Goal: Contribute content: Contribute content

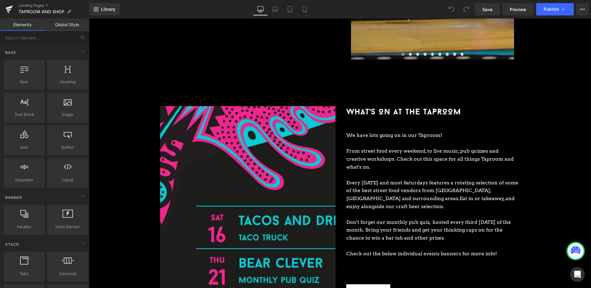
scroll to position [715, 0]
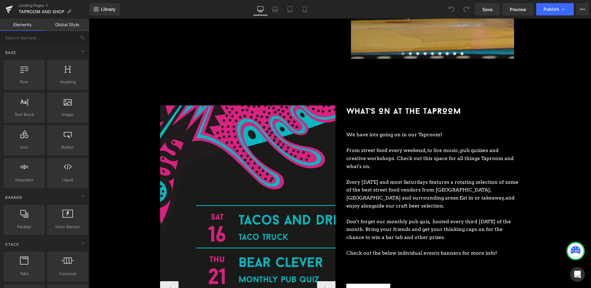
click at [298, 157] on img at bounding box center [345, 290] width 370 height 370
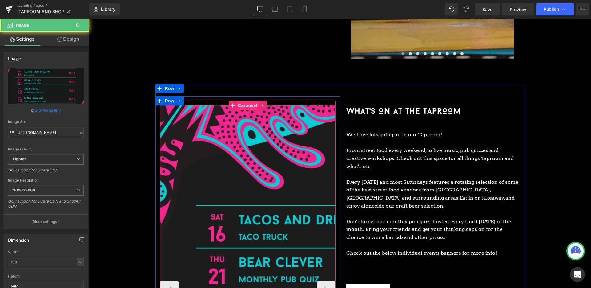
click at [249, 101] on span "Carousel" at bounding box center [248, 105] width 22 height 9
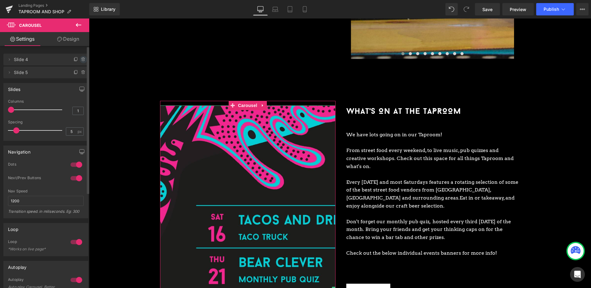
click at [84, 59] on span at bounding box center [83, 59] width 7 height 7
click at [83, 59] on button "Delete" at bounding box center [76, 60] width 19 height 8
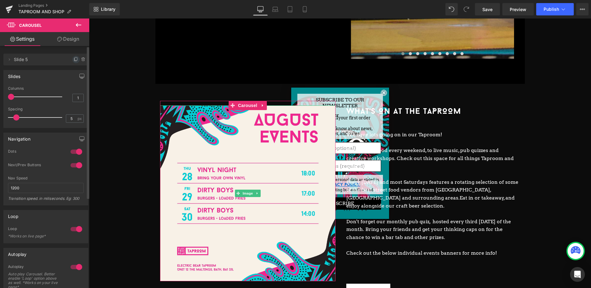
click at [74, 59] on icon at bounding box center [76, 59] width 5 height 5
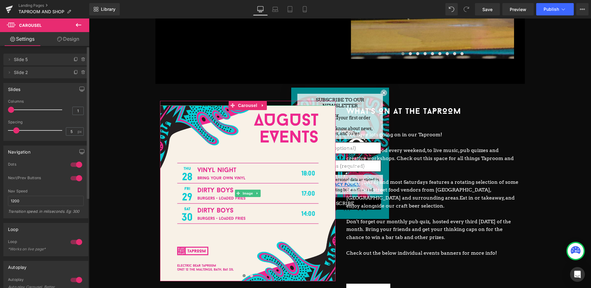
click at [74, 59] on icon at bounding box center [76, 59] width 5 height 5
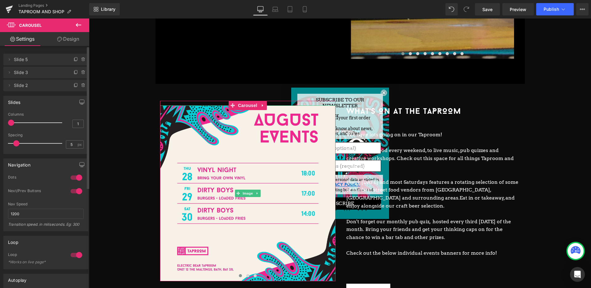
click at [74, 59] on icon at bounding box center [76, 59] width 5 height 5
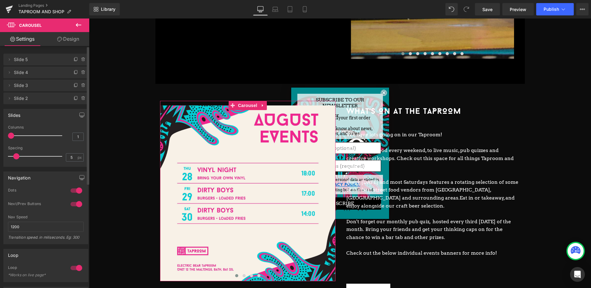
click at [61, 76] on span "Slide 4" at bounding box center [40, 73] width 52 height 12
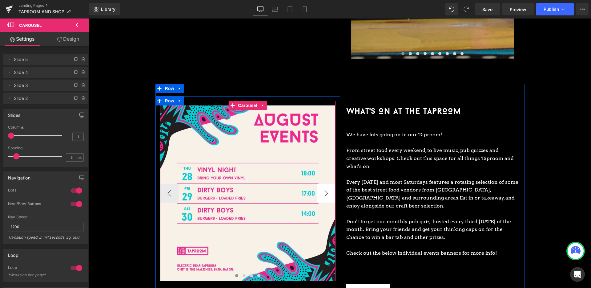
click at [327, 187] on button "›" at bounding box center [326, 193] width 18 height 18
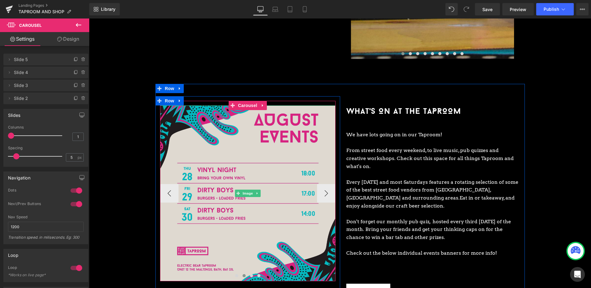
click at [281, 152] on img at bounding box center [248, 193] width 176 height 176
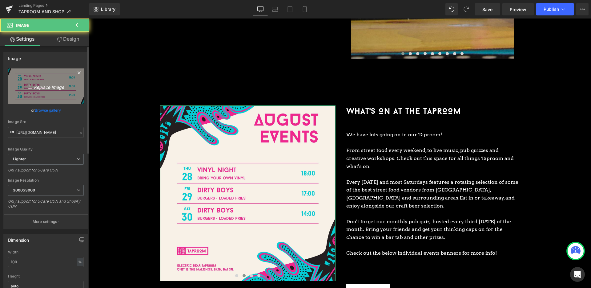
click at [18, 69] on link "Replace Image" at bounding box center [46, 85] width 76 height 35
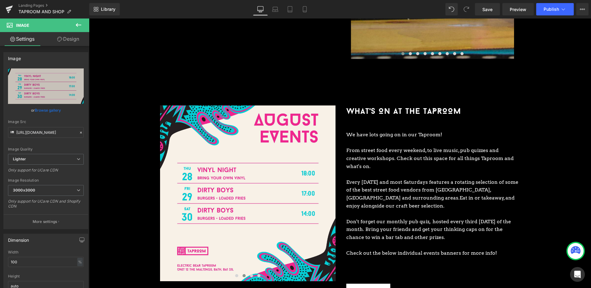
type input "C:\fakepath\September Events_SQUARE-05 (1).jpg"
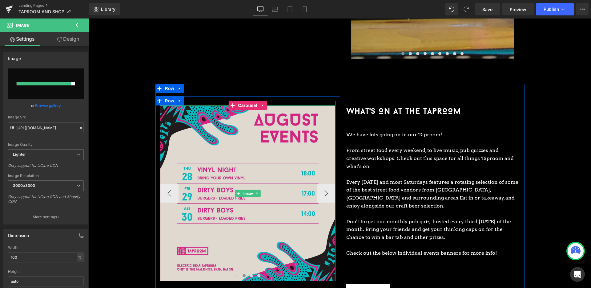
type input "[URL][DOMAIN_NAME]"
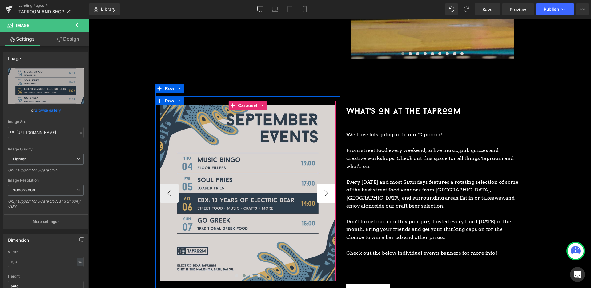
click at [320, 185] on button "›" at bounding box center [326, 193] width 18 height 18
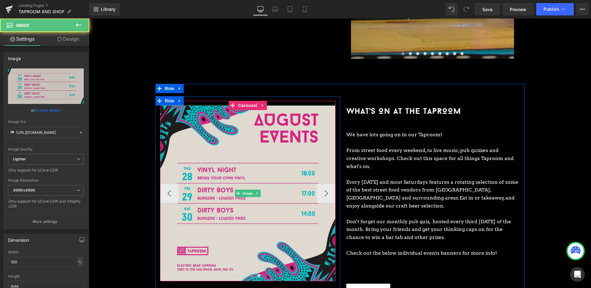
click at [270, 153] on img at bounding box center [248, 193] width 176 height 176
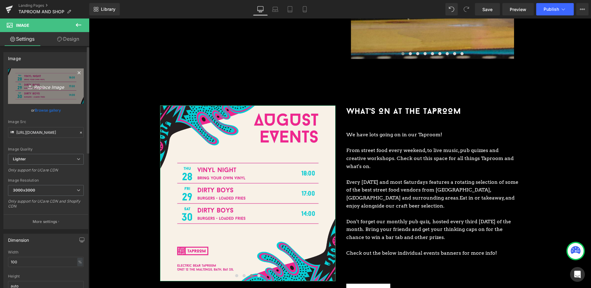
click at [51, 82] on icon "Replace Image" at bounding box center [45, 86] width 49 height 8
type input "C:\fakepath\September Events_SQUARE-06 (1).jpg"
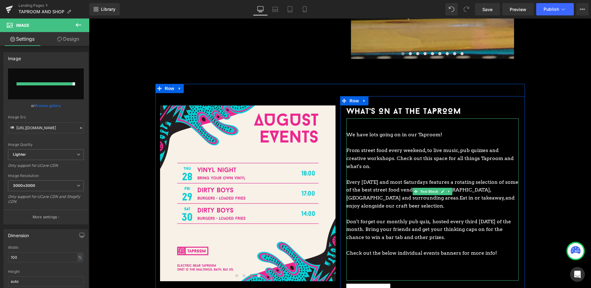
type input "[URL][DOMAIN_NAME]"
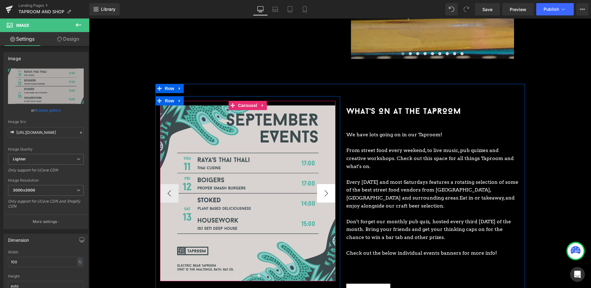
click at [328, 187] on button "›" at bounding box center [326, 193] width 18 height 18
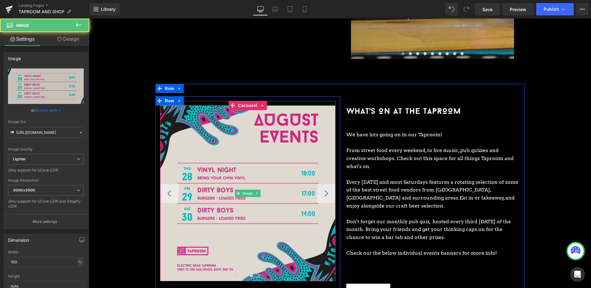
click at [296, 158] on img at bounding box center [248, 193] width 176 height 176
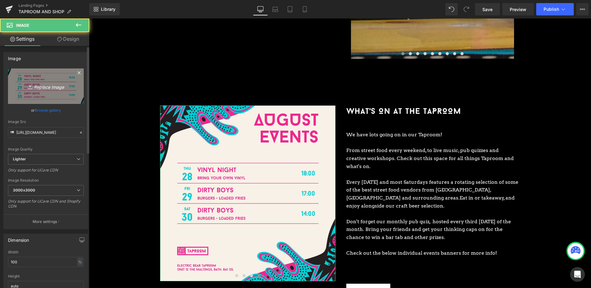
click at [41, 77] on link "Replace Image" at bounding box center [46, 85] width 76 height 35
type input "C:\fakepath\September Events_SQUARE-07 (1).jpg"
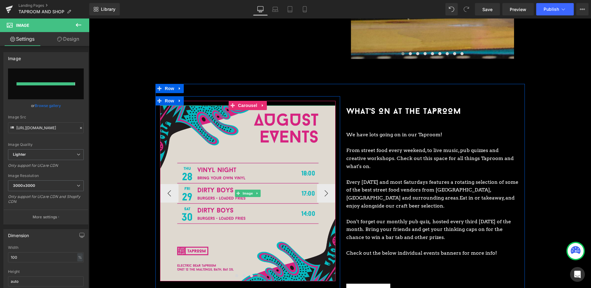
type input "[URL][DOMAIN_NAME]"
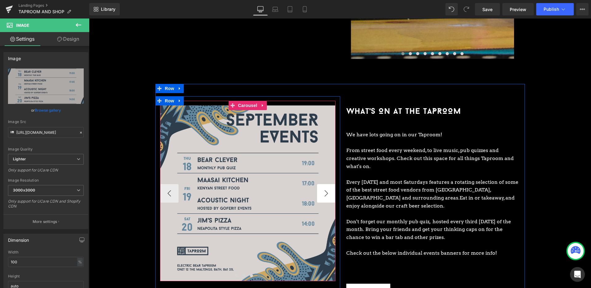
click at [319, 187] on button "›" at bounding box center [326, 193] width 18 height 18
click at [248, 101] on span "Carousel" at bounding box center [248, 105] width 22 height 9
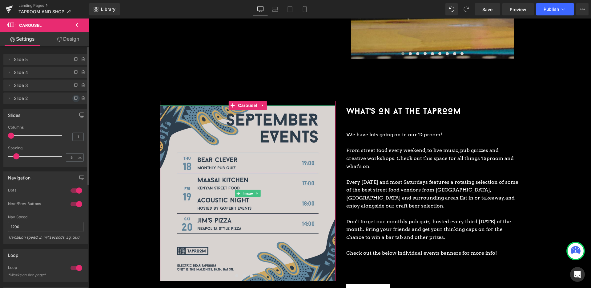
click at [74, 99] on icon at bounding box center [76, 98] width 5 height 5
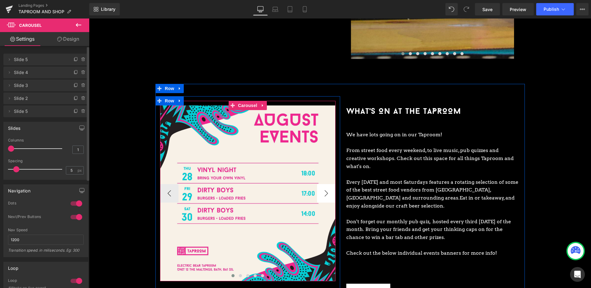
click at [327, 185] on button "›" at bounding box center [326, 193] width 18 height 18
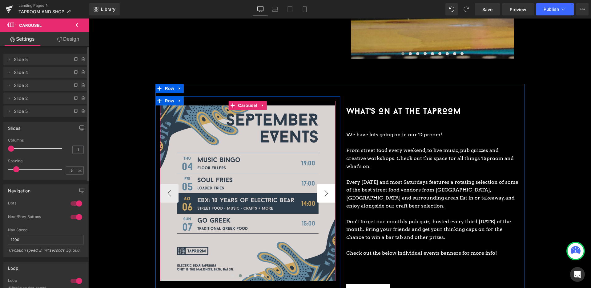
click at [327, 185] on button "›" at bounding box center [326, 193] width 18 height 18
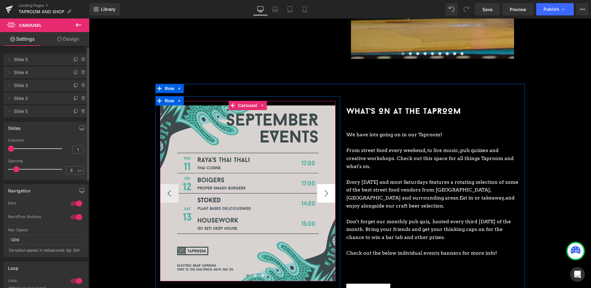
click at [327, 185] on button "›" at bounding box center [326, 193] width 18 height 18
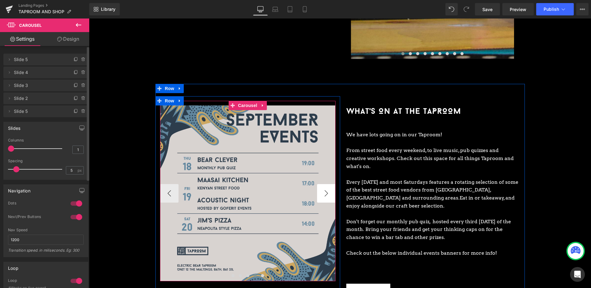
click at [327, 185] on button "›" at bounding box center [326, 193] width 18 height 18
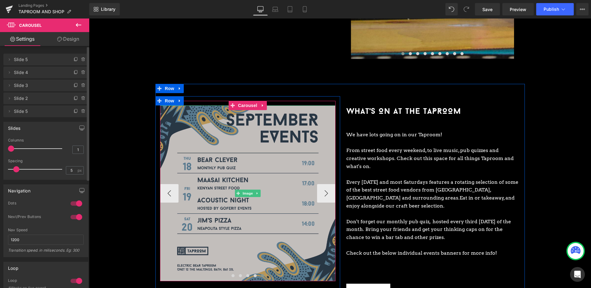
click at [308, 171] on img at bounding box center [248, 193] width 176 height 176
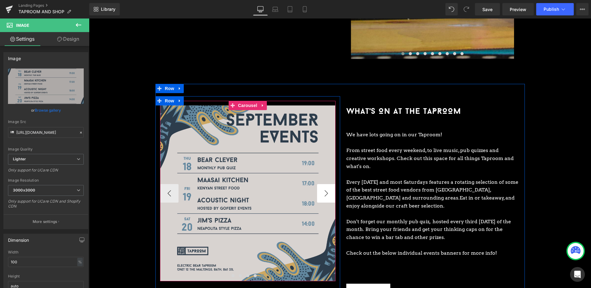
click at [321, 186] on button "›" at bounding box center [326, 193] width 18 height 18
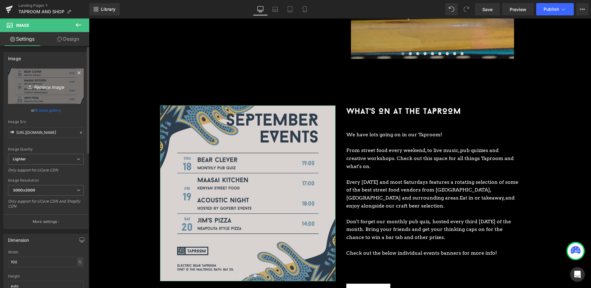
click at [41, 80] on link "Replace Image" at bounding box center [46, 85] width 76 height 35
type input "C:\fakepath\September Events_SQUARE-08 (1).jpg"
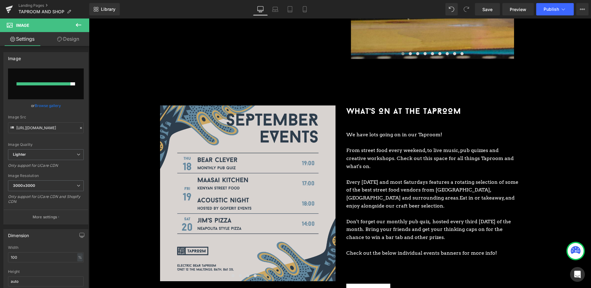
type input "[URL][DOMAIN_NAME]"
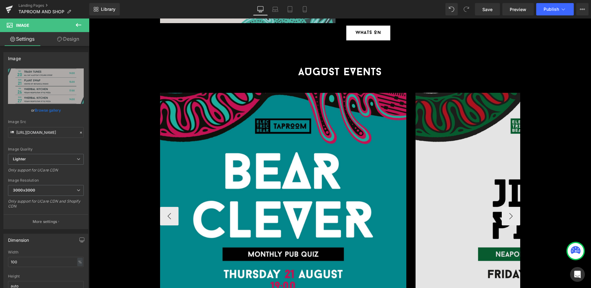
scroll to position [973, 0]
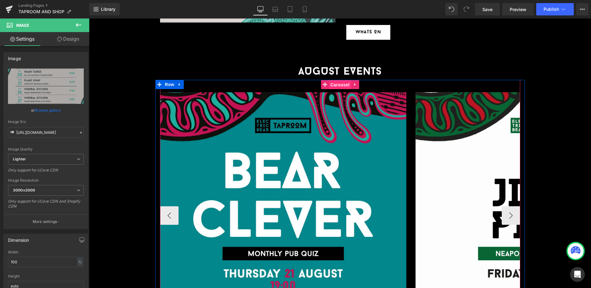
click at [341, 80] on span "Carousel" at bounding box center [340, 84] width 22 height 9
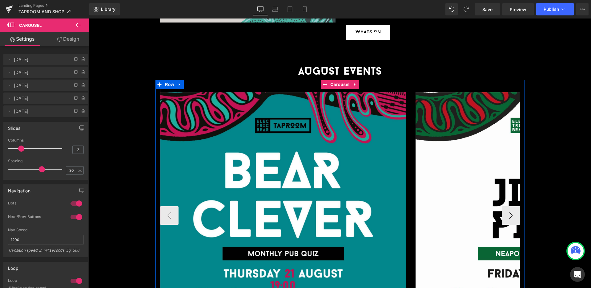
click at [341, 80] on span "Carousel" at bounding box center [340, 84] width 22 height 9
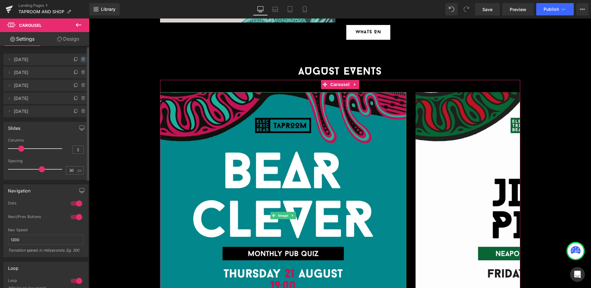
click at [81, 57] on icon at bounding box center [83, 59] width 5 height 5
click at [79, 57] on button "Delete" at bounding box center [76, 60] width 19 height 8
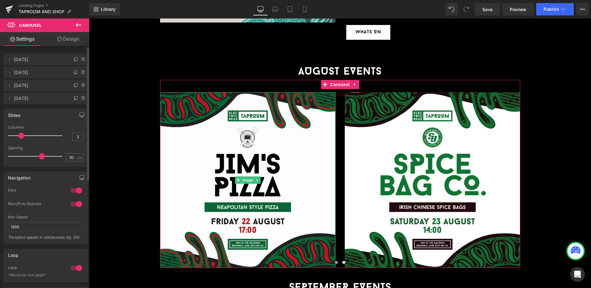
click at [81, 57] on icon at bounding box center [83, 59] width 5 height 5
click at [79, 57] on button "Delete" at bounding box center [76, 60] width 19 height 8
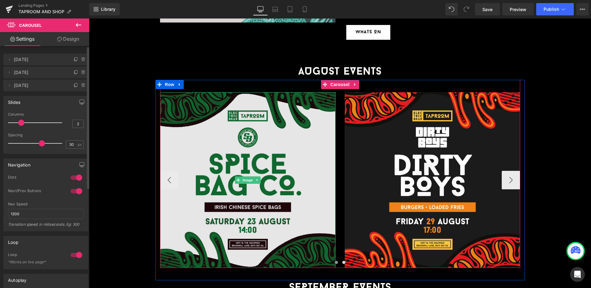
click at [326, 125] on img at bounding box center [248, 180] width 176 height 176
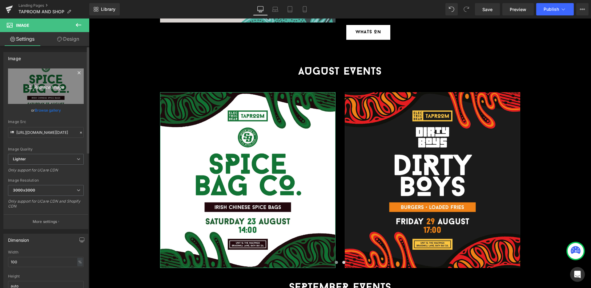
click at [44, 85] on icon "Replace Image" at bounding box center [45, 86] width 49 height 8
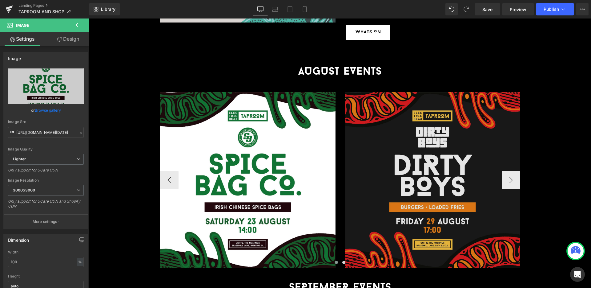
type input "C:\fakepath\[DATE] (Vinyl Night)_SQ (1).jpg"
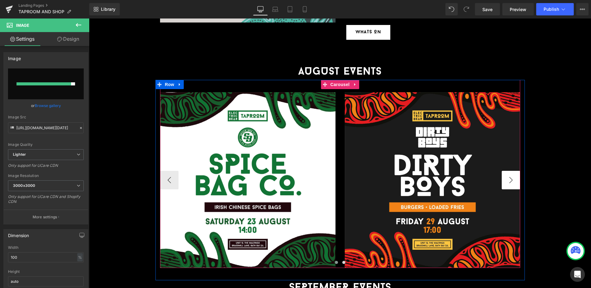
type input "[URL][DOMAIN_NAME][DATE]"
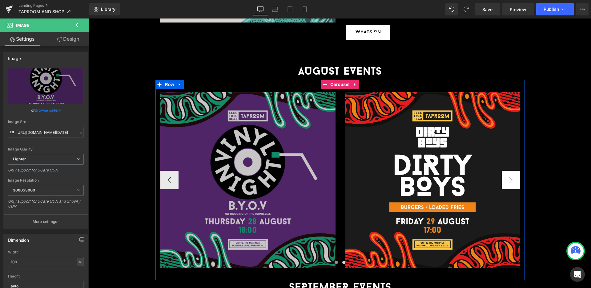
click at [512, 171] on button "›" at bounding box center [511, 180] width 18 height 18
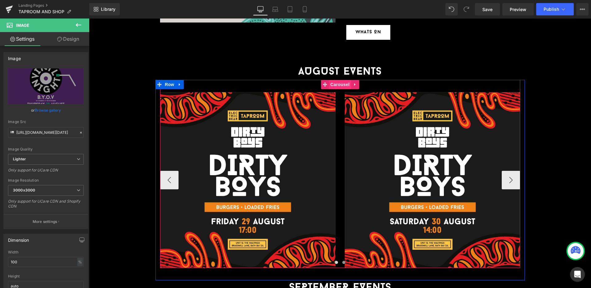
click at [338, 80] on span "Carousel" at bounding box center [340, 84] width 22 height 9
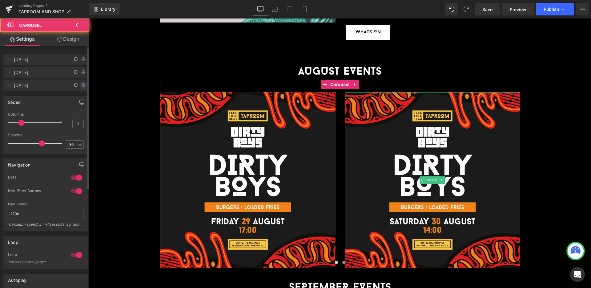
click at [81, 84] on icon at bounding box center [83, 85] width 5 height 5
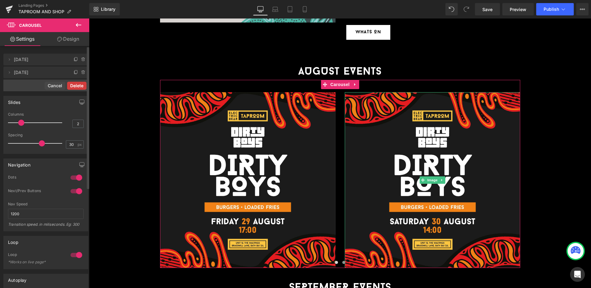
click at [81, 84] on button "Delete" at bounding box center [76, 86] width 19 height 8
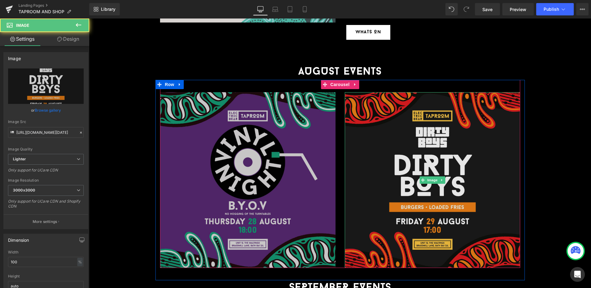
click at [417, 118] on img at bounding box center [433, 180] width 176 height 176
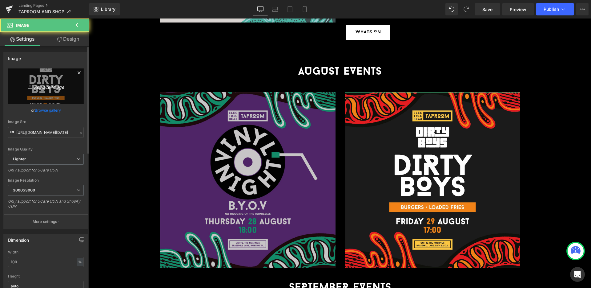
click at [62, 77] on link "Replace Image" at bounding box center [46, 85] width 76 height 35
type input "C:\fakepath\The Rebel Bites_SQ (1).jpg"
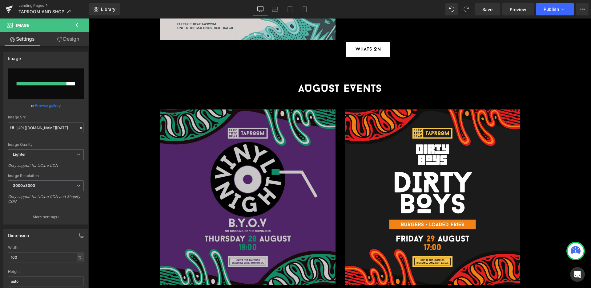
scroll to position [963, 0]
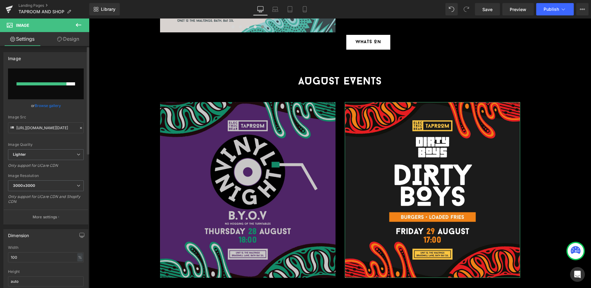
click at [39, 76] on input "file" at bounding box center [46, 83] width 76 height 31
type input "C:\fakepath\The Rebel Bites_SQ (1).jpg"
type input "[URL][DOMAIN_NAME]"
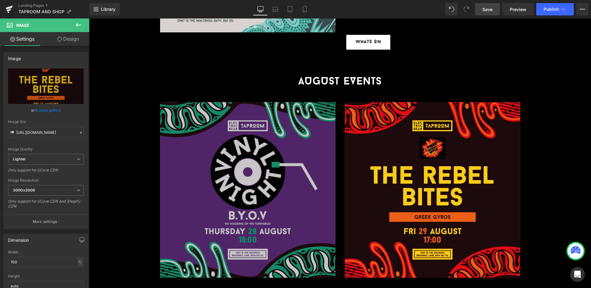
click at [487, 7] on span "Save" at bounding box center [488, 9] width 10 height 6
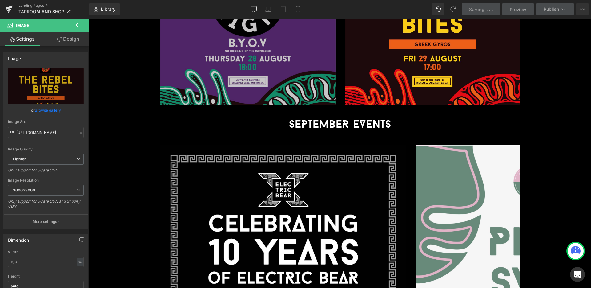
scroll to position [1145, 0]
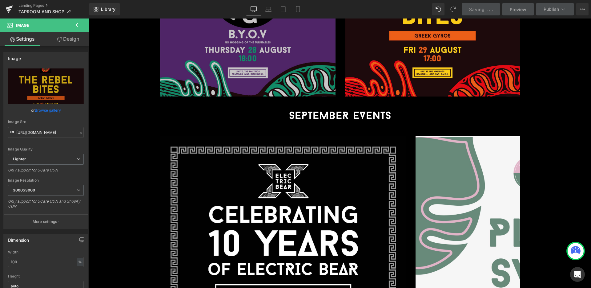
click at [354, 127] on icon at bounding box center [352, 129] width 3 height 4
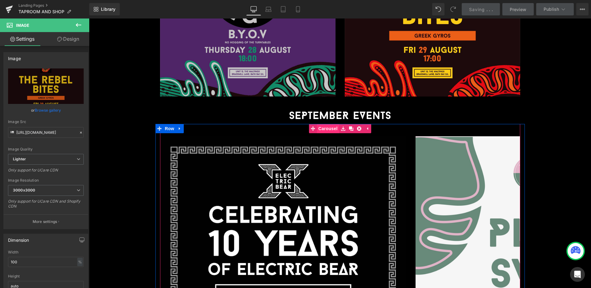
click at [325, 124] on link "Carousel" at bounding box center [324, 128] width 30 height 9
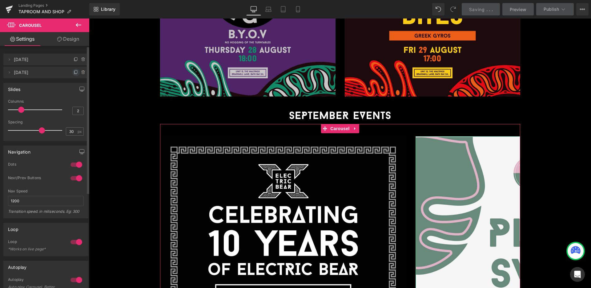
click at [74, 71] on icon at bounding box center [76, 72] width 5 height 5
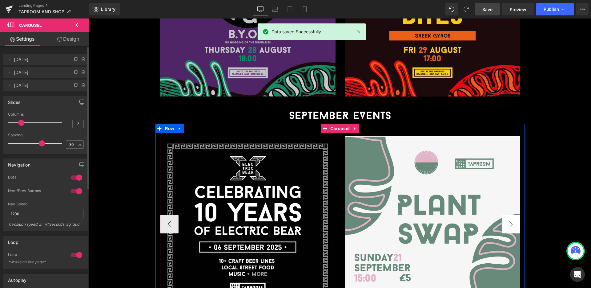
click at [514, 215] on button "›" at bounding box center [511, 224] width 18 height 18
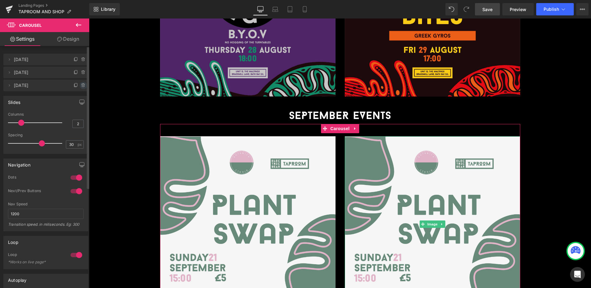
click at [81, 86] on icon at bounding box center [83, 85] width 5 height 5
click at [81, 86] on button "Delete" at bounding box center [76, 86] width 19 height 8
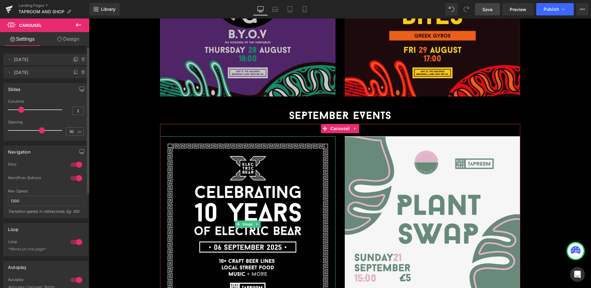
click at [74, 59] on icon at bounding box center [76, 59] width 5 height 5
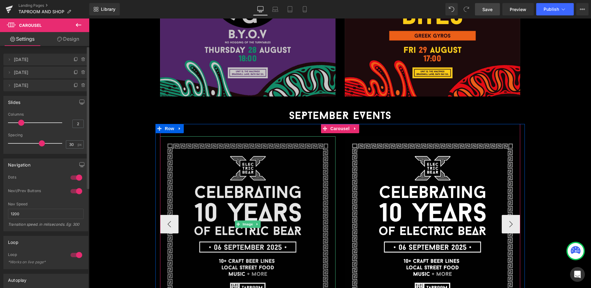
click at [223, 151] on img at bounding box center [248, 224] width 176 height 176
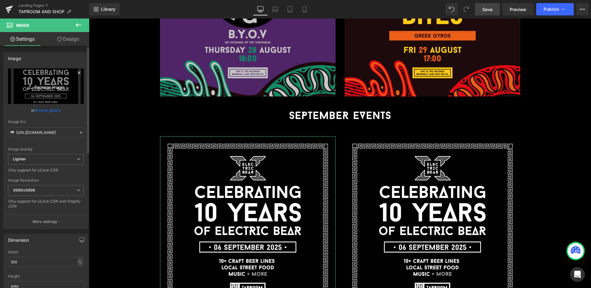
click at [34, 77] on link "Replace Image" at bounding box center [46, 85] width 76 height 35
type input "C:\fakepath\[DATE] (Music Bingo) _SQ (1).jpg"
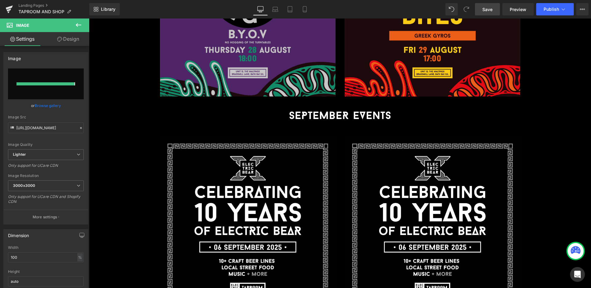
type input "[URL][DOMAIN_NAME][DATE]"
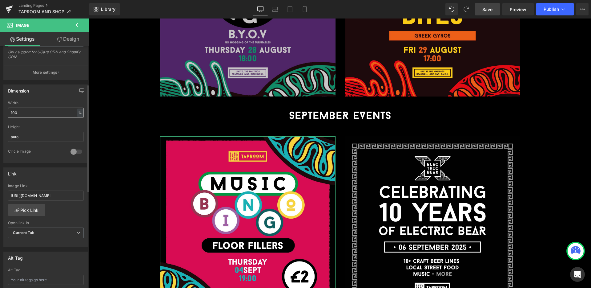
scroll to position [168, 0]
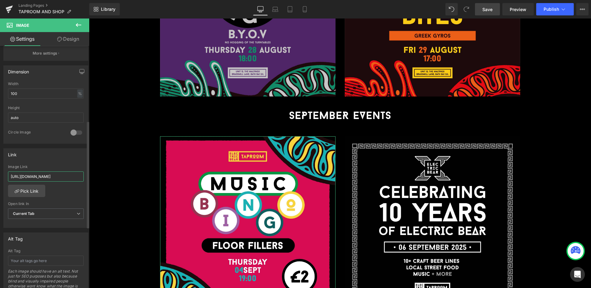
click at [46, 174] on input "[URL][DOMAIN_NAME]" at bounding box center [46, 176] width 76 height 10
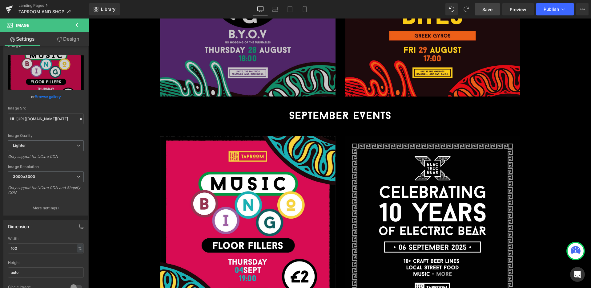
scroll to position [4, 0]
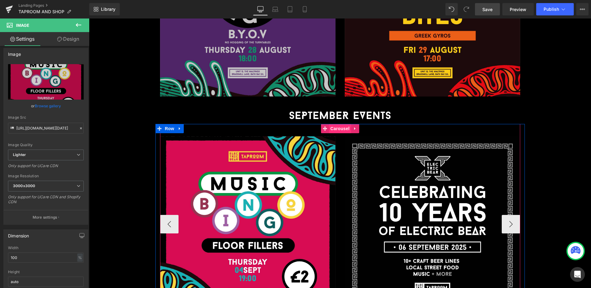
click at [338, 124] on span "Carousel" at bounding box center [340, 128] width 22 height 9
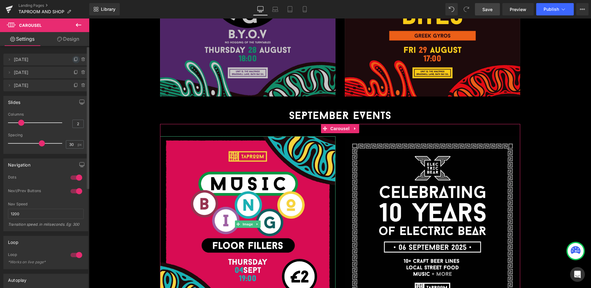
click at [74, 58] on icon at bounding box center [76, 59] width 5 height 5
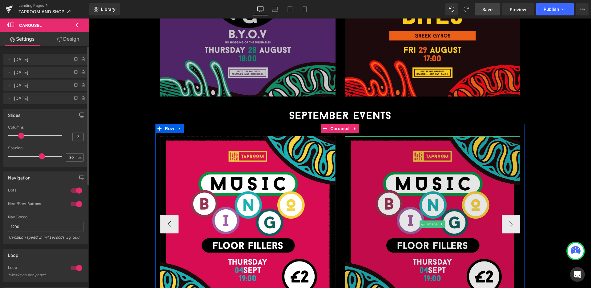
click at [386, 168] on img at bounding box center [433, 224] width 176 height 176
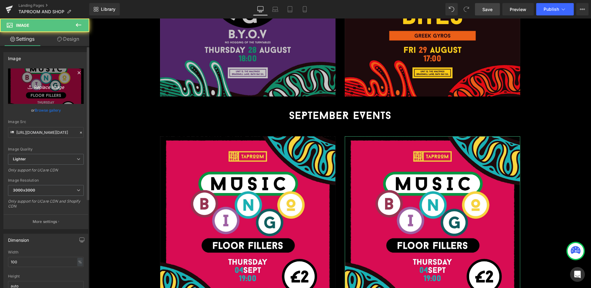
click at [48, 89] on icon "Replace Image" at bounding box center [45, 86] width 49 height 8
type input "C:\fakepath\[DATE] (Soul Fries)_SQ (1).jpg"
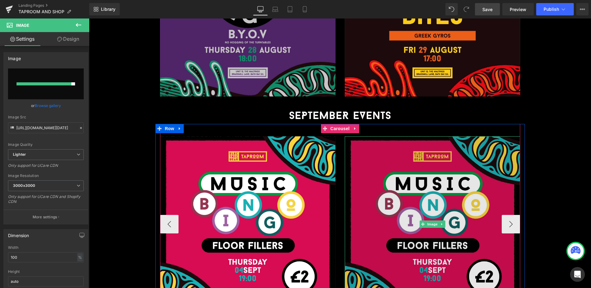
type input "[URL][DOMAIN_NAME][DATE]"
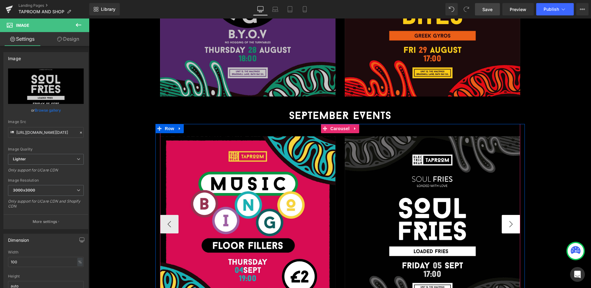
click at [509, 215] on button "›" at bounding box center [511, 224] width 18 height 18
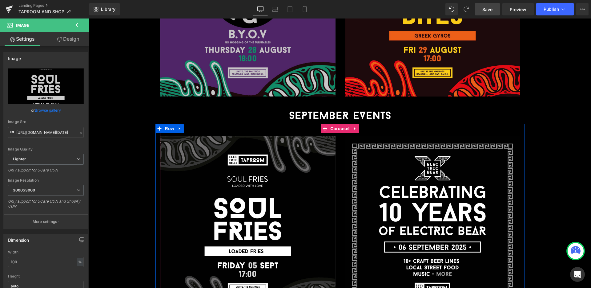
drag, startPoint x: 341, startPoint y: 104, endPoint x: 268, endPoint y: 93, distance: 73.4
click at [341, 124] on span "Carousel" at bounding box center [340, 128] width 22 height 9
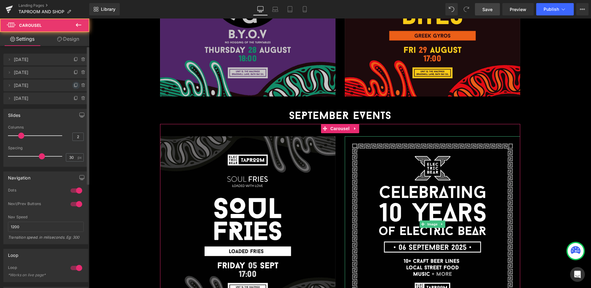
click at [75, 84] on icon at bounding box center [76, 85] width 5 height 5
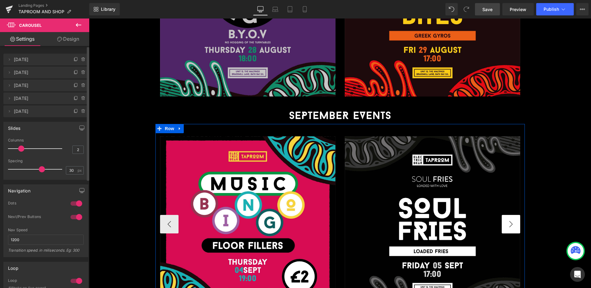
click at [515, 215] on button "›" at bounding box center [511, 224] width 18 height 18
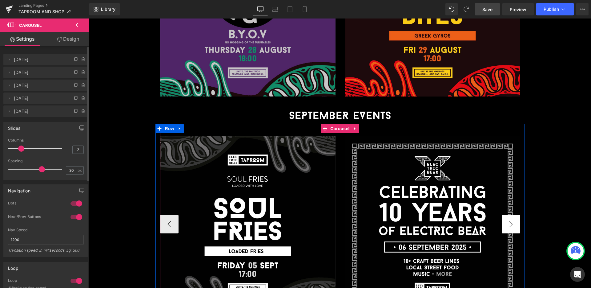
click at [509, 215] on button "›" at bounding box center [511, 224] width 18 height 18
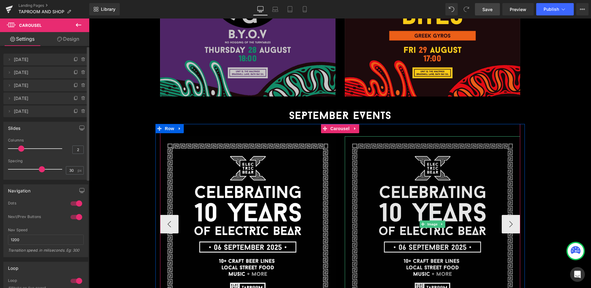
click at [464, 186] on img at bounding box center [433, 224] width 176 height 176
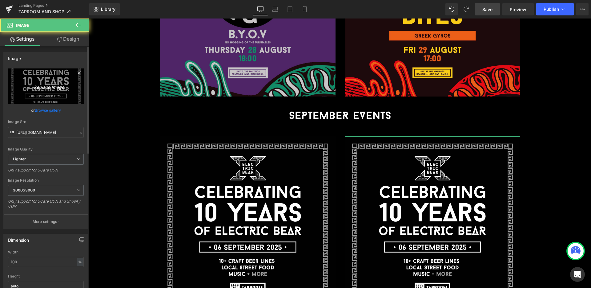
click at [59, 91] on link "Replace Image" at bounding box center [46, 85] width 76 height 35
type input "C:\fakepath\[DATE] (Go Greek)_SQ (1).jpg"
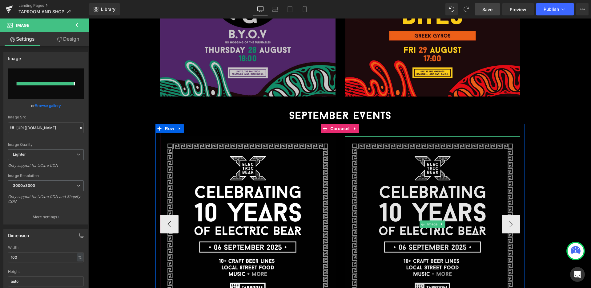
type input "[URL][DOMAIN_NAME][DATE]"
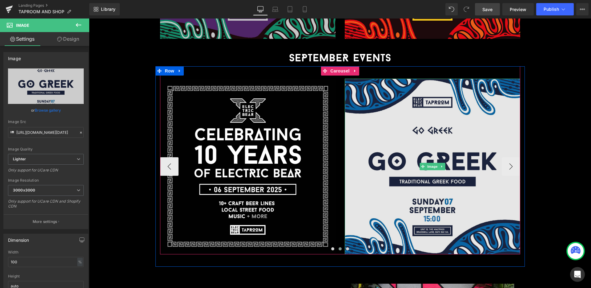
scroll to position [1208, 0]
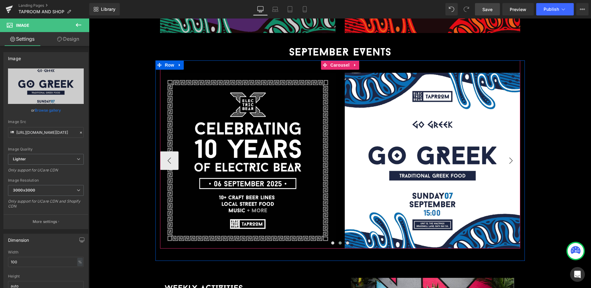
click at [511, 151] on button "›" at bounding box center [511, 160] width 18 height 18
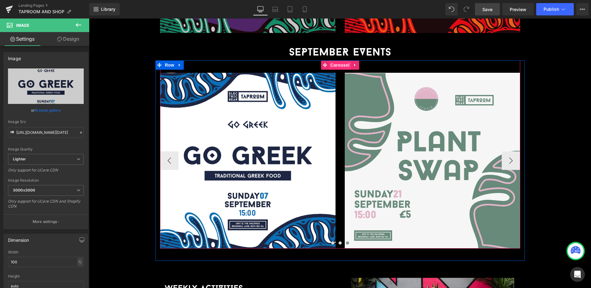
click at [336, 60] on span "Carousel" at bounding box center [340, 64] width 22 height 9
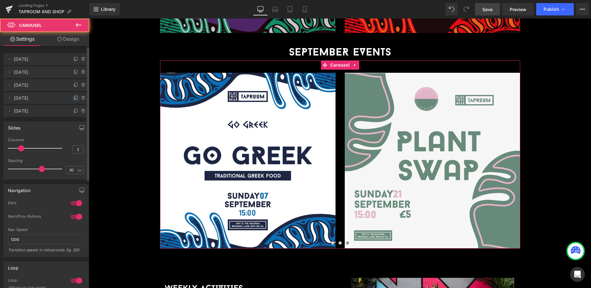
scroll to position [1, 0]
click at [74, 95] on icon at bounding box center [76, 97] width 5 height 5
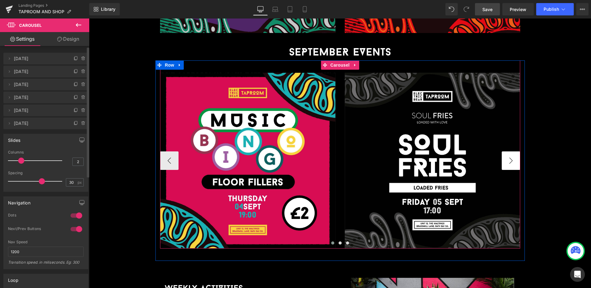
click at [517, 151] on button "›" at bounding box center [511, 160] width 18 height 18
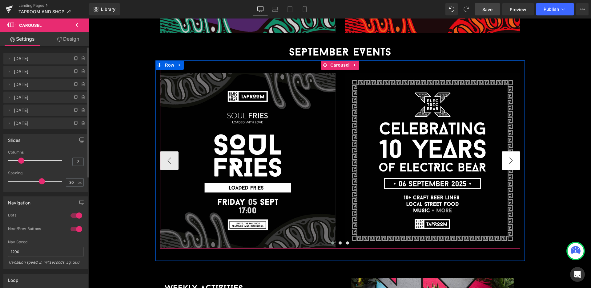
click at [517, 151] on button "›" at bounding box center [511, 160] width 18 height 18
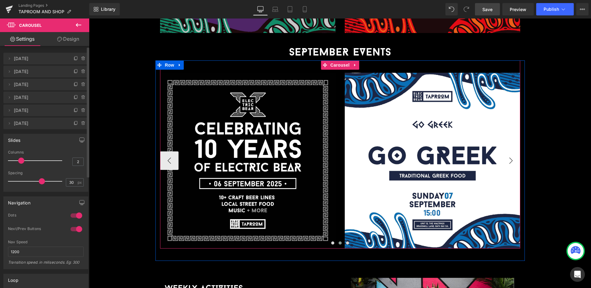
click at [517, 151] on button "›" at bounding box center [511, 160] width 18 height 18
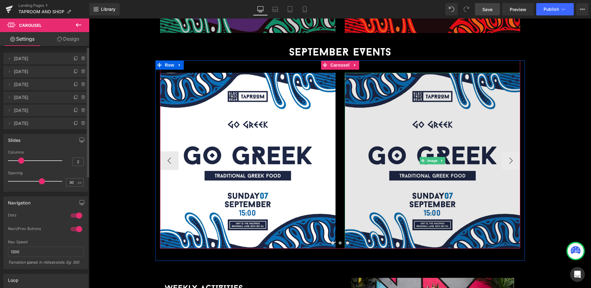
click at [499, 124] on img at bounding box center [433, 161] width 176 height 176
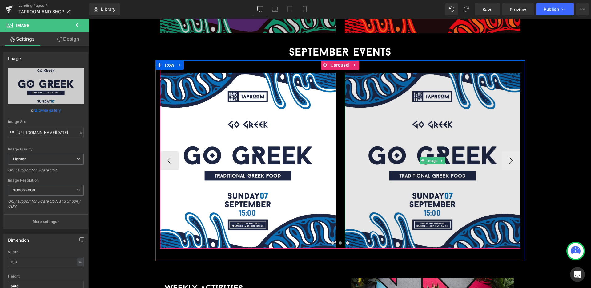
click at [391, 120] on img at bounding box center [433, 161] width 176 height 176
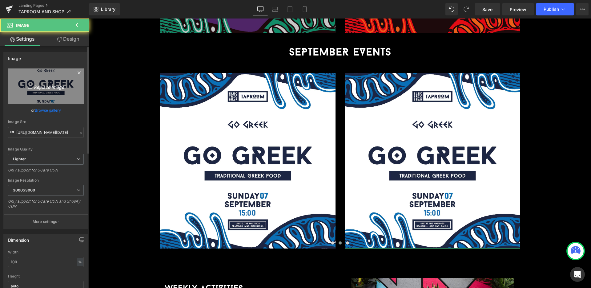
click at [52, 83] on icon "Replace Image" at bounding box center [45, 86] width 49 height 8
type input "C:\fakepath\[DATE] ([PERSON_NAME] Thai Thali)_SQ (1).jpg"
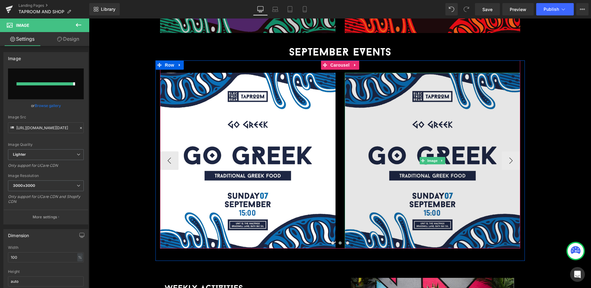
type input "[URL][DOMAIN_NAME][DATE]"
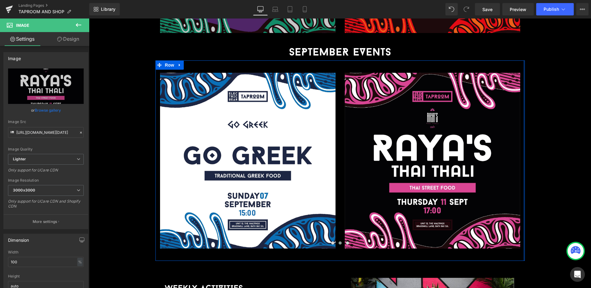
click at [524, 138] on div at bounding box center [525, 160] width 2 height 200
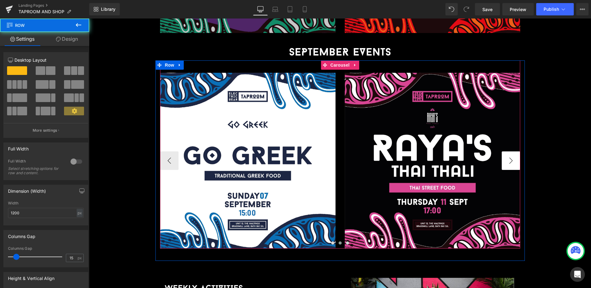
click at [515, 151] on button "›" at bounding box center [511, 160] width 18 height 18
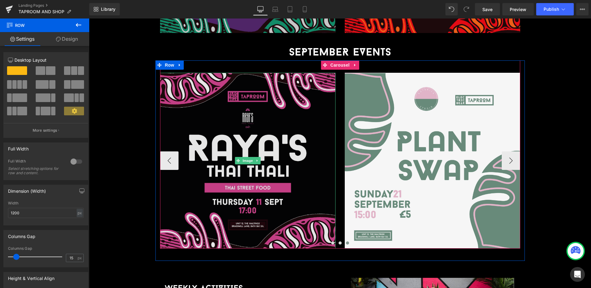
click at [265, 106] on img at bounding box center [248, 161] width 176 height 176
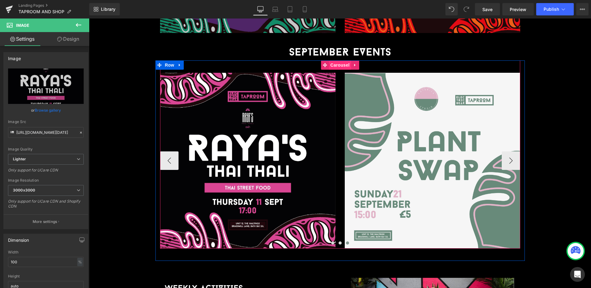
click at [336, 60] on span "Carousel" at bounding box center [340, 64] width 22 height 9
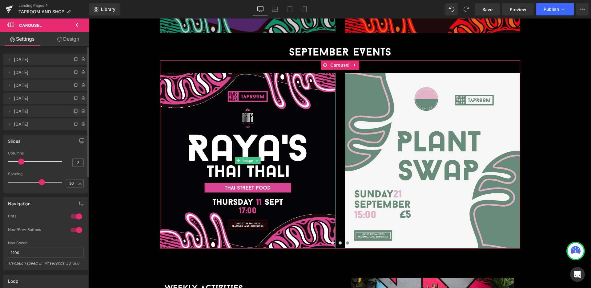
click at [75, 112] on icon at bounding box center [76, 110] width 2 height 3
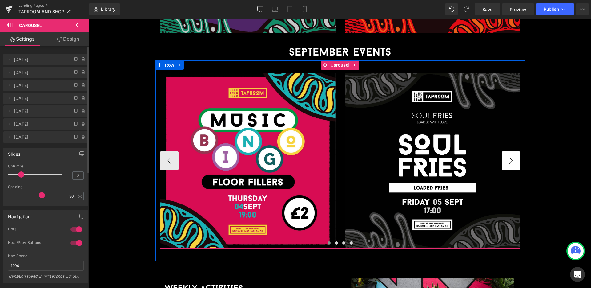
drag, startPoint x: 518, startPoint y: 140, endPoint x: 514, endPoint y: 141, distance: 4.3
click at [517, 151] on button "›" at bounding box center [511, 160] width 18 height 18
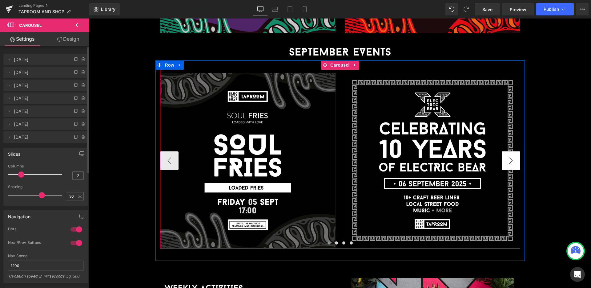
click at [511, 151] on button "›" at bounding box center [511, 160] width 18 height 18
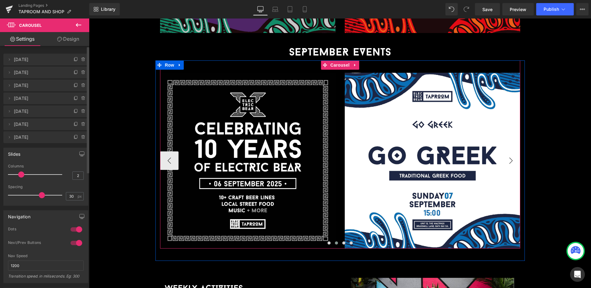
click at [511, 151] on button "›" at bounding box center [511, 160] width 18 height 18
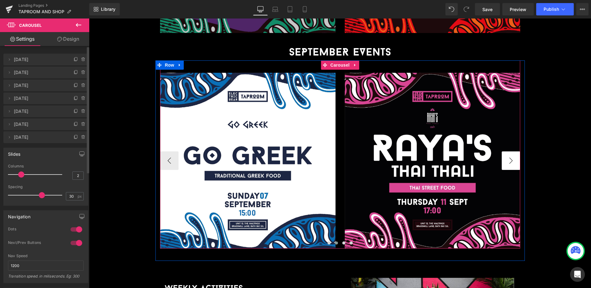
click at [511, 151] on button "›" at bounding box center [511, 160] width 18 height 18
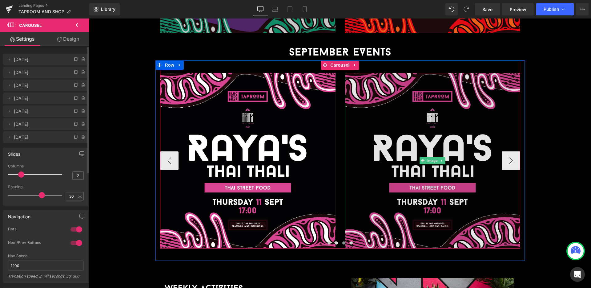
click at [434, 113] on img at bounding box center [433, 161] width 176 height 176
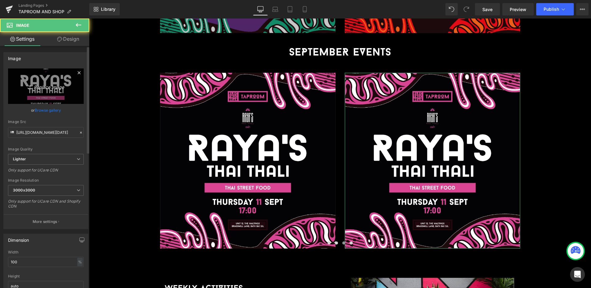
click at [35, 87] on icon "Replace Image" at bounding box center [45, 86] width 49 height 8
type input "C:\fakepath\[DATE] (Boigers)_SQ (1).jpg"
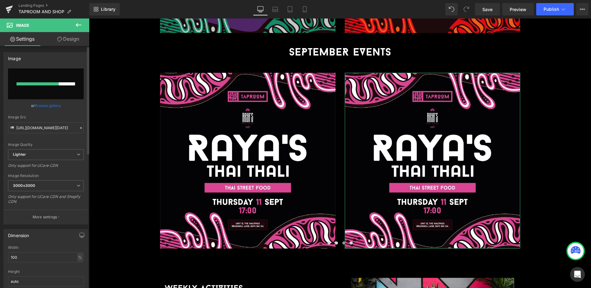
click at [50, 107] on link "Browse gallery" at bounding box center [48, 105] width 26 height 11
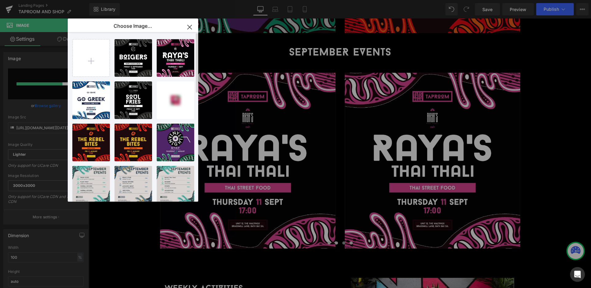
click at [123, 77] on div "[DATE].. _1_.jpg 264.76 KB Delete image? Yes No [DATE].. _1_.jpg 382.41 KB Dele…" at bounding box center [136, 118] width 128 height 172
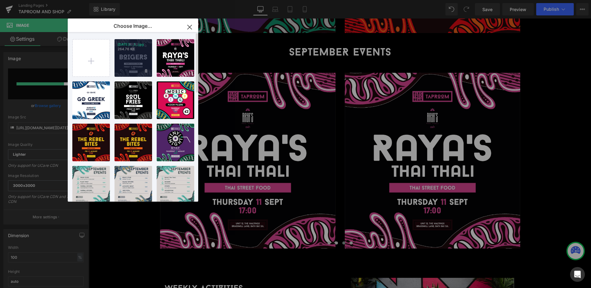
click at [125, 61] on div "[DATE].. _1_.jpg 264.76 KB" at bounding box center [134, 58] width 38 height 38
type input "[URL][DOMAIN_NAME][DATE]"
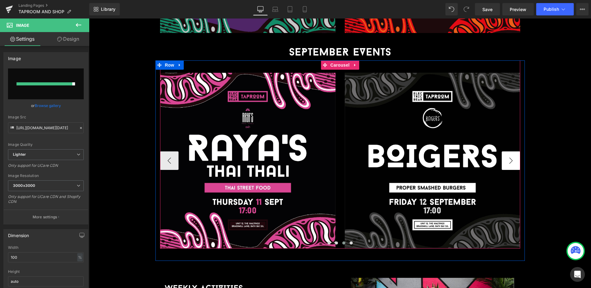
click at [505, 151] on button "›" at bounding box center [511, 160] width 18 height 18
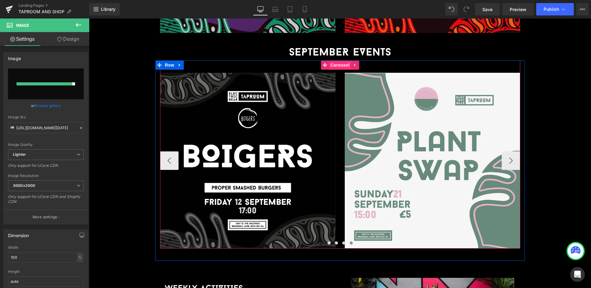
click at [343, 60] on span "Carousel" at bounding box center [340, 64] width 22 height 9
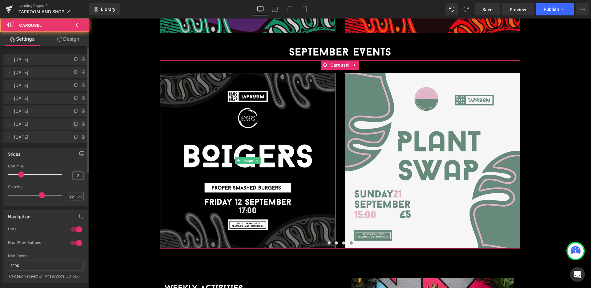
click at [74, 124] on icon at bounding box center [76, 124] width 5 height 5
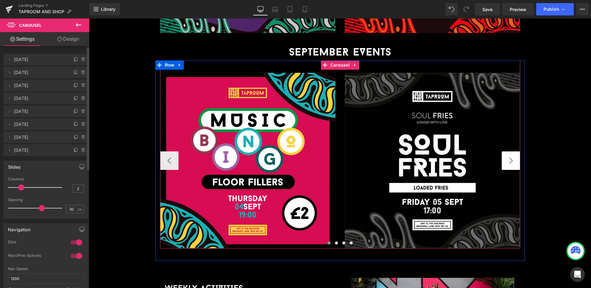
click at [515, 151] on button "›" at bounding box center [511, 160] width 18 height 18
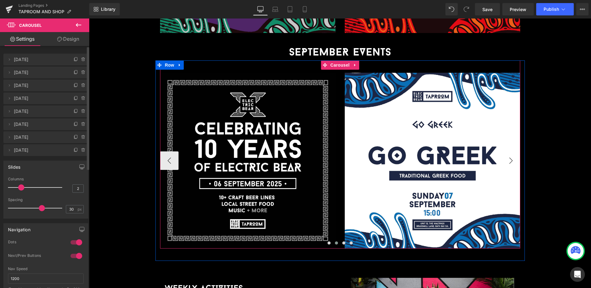
click at [515, 151] on button "›" at bounding box center [511, 160] width 18 height 18
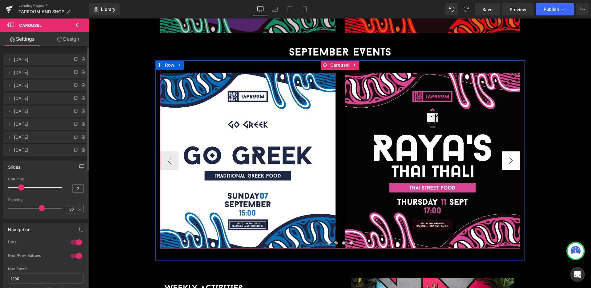
click at [515, 151] on button "›" at bounding box center [511, 160] width 18 height 18
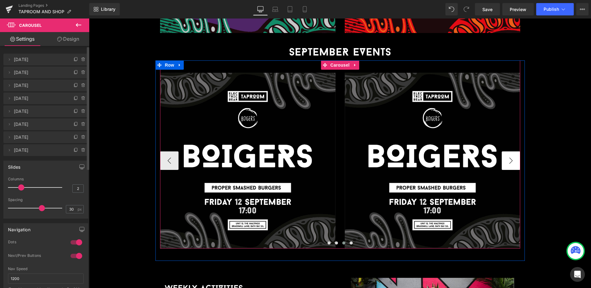
click at [515, 151] on button "›" at bounding box center [511, 160] width 18 height 18
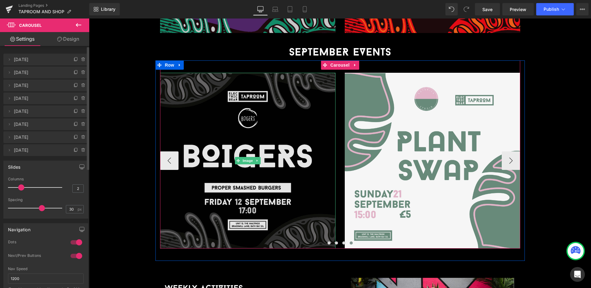
click at [336, 101] on img at bounding box center [248, 161] width 176 height 176
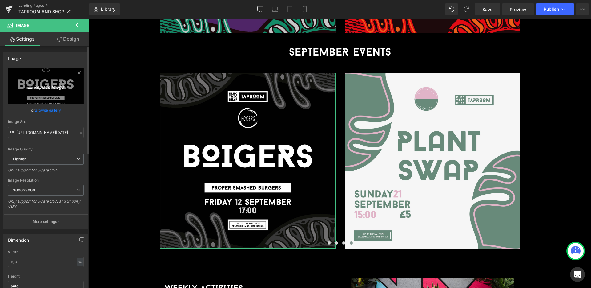
click at [35, 85] on icon "Replace Image" at bounding box center [45, 86] width 49 height 8
type input "C:\fakepath\[DATE] (Housework x Smallfire Pizza)_SQ (1).jpg"
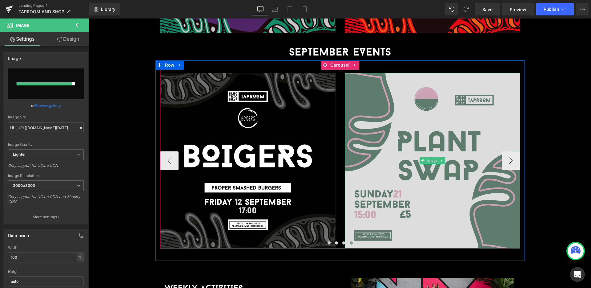
type input "[URL][DOMAIN_NAME][DATE]"
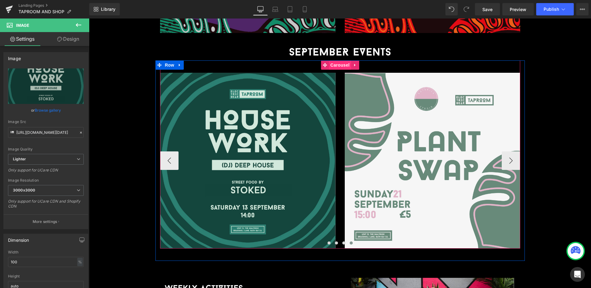
click at [336, 60] on span "Carousel" at bounding box center [340, 64] width 22 height 9
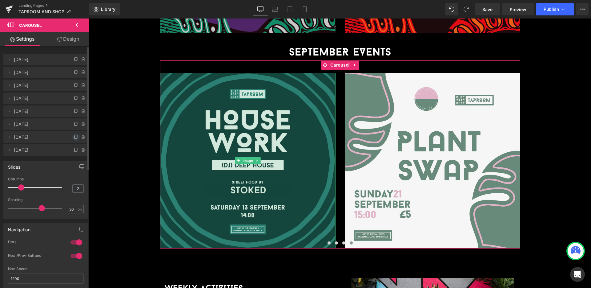
click at [74, 136] on icon at bounding box center [76, 137] width 5 height 5
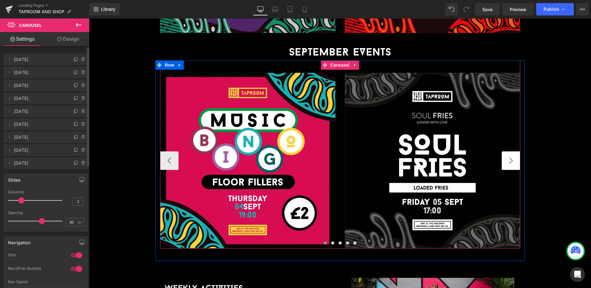
click at [514, 151] on button "›" at bounding box center [511, 160] width 18 height 18
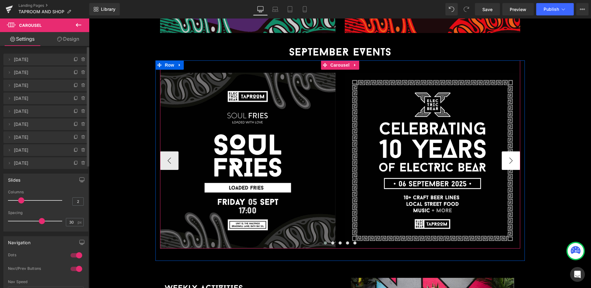
click at [514, 151] on button "›" at bounding box center [511, 160] width 18 height 18
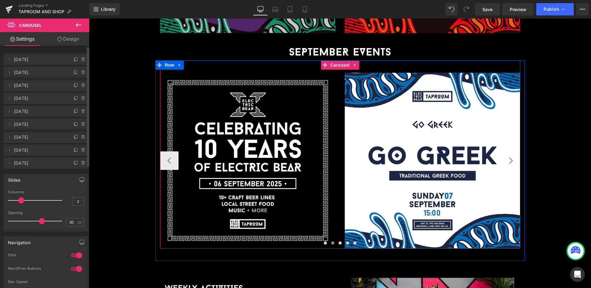
click at [514, 151] on button "›" at bounding box center [511, 160] width 18 height 18
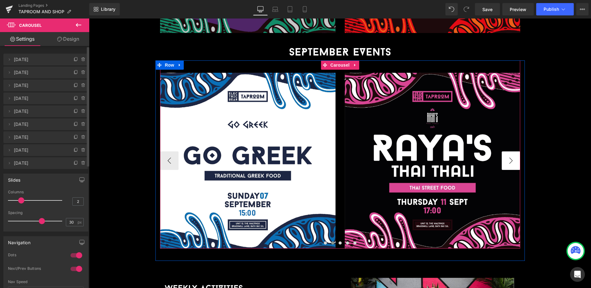
click at [514, 151] on button "›" at bounding box center [511, 160] width 18 height 18
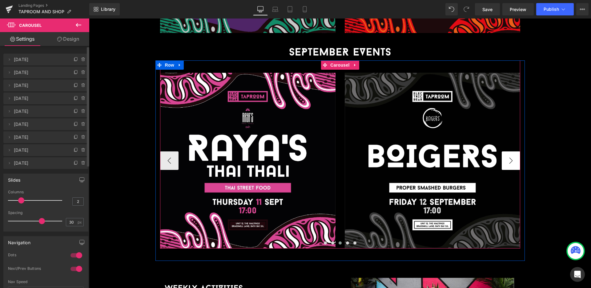
click at [514, 151] on button "›" at bounding box center [511, 160] width 18 height 18
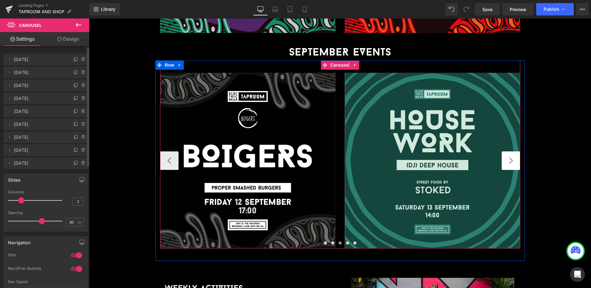
click at [514, 151] on button "›" at bounding box center [511, 160] width 18 height 18
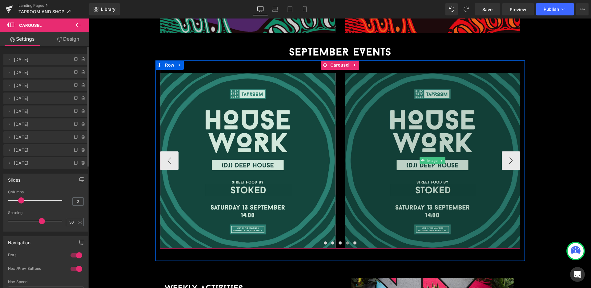
click at [445, 118] on img at bounding box center [433, 161] width 176 height 176
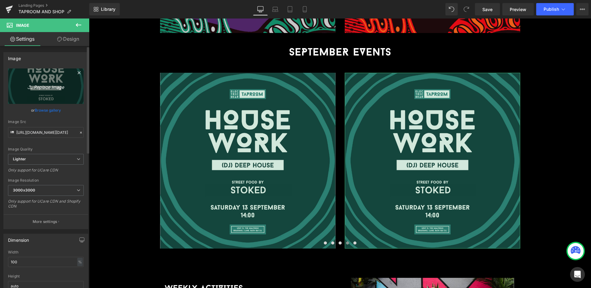
click at [40, 82] on icon "Replace Image" at bounding box center [45, 86] width 49 height 8
type input "C:\fakepath\[DATE] ([PERSON_NAME]'s Pizza)_SQ (1).jpg"
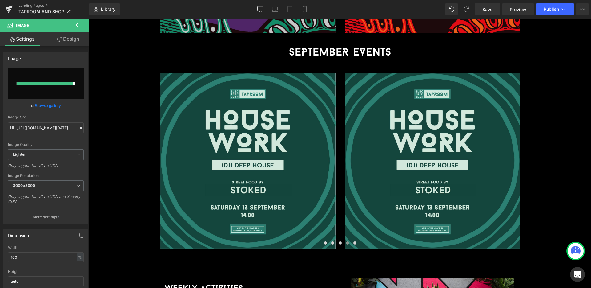
type input "[URL][DOMAIN_NAME][DATE]"
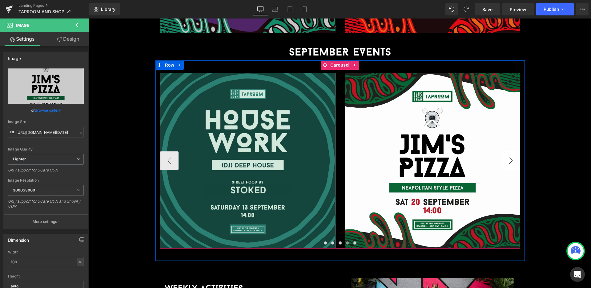
click at [515, 151] on button "›" at bounding box center [511, 160] width 18 height 18
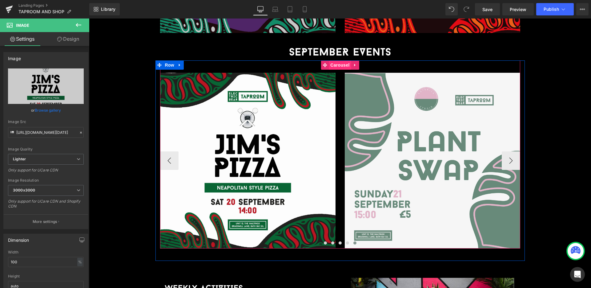
click at [339, 60] on span "Carousel" at bounding box center [340, 64] width 22 height 9
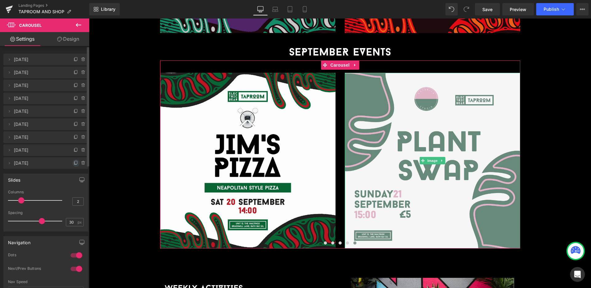
drag, startPoint x: 75, startPoint y: 164, endPoint x: 54, endPoint y: 132, distance: 37.6
click at [75, 164] on icon at bounding box center [76, 162] width 2 height 3
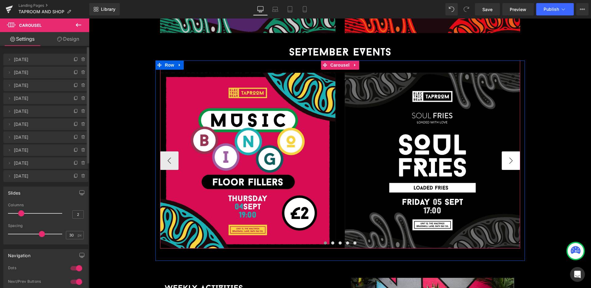
click at [517, 151] on button "›" at bounding box center [511, 160] width 18 height 18
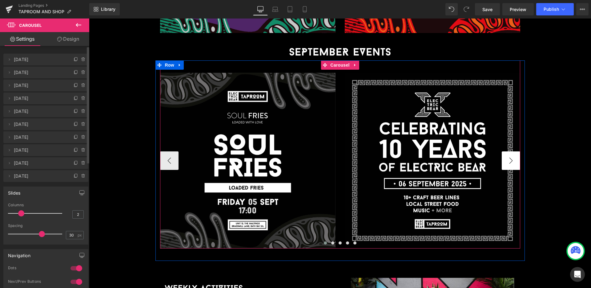
click at [517, 151] on button "›" at bounding box center [511, 160] width 18 height 18
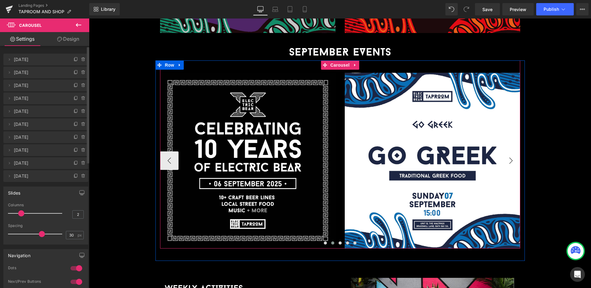
click at [517, 151] on button "›" at bounding box center [511, 160] width 18 height 18
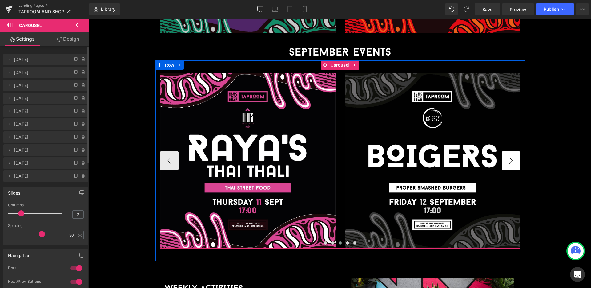
click at [517, 151] on button "›" at bounding box center [511, 160] width 18 height 18
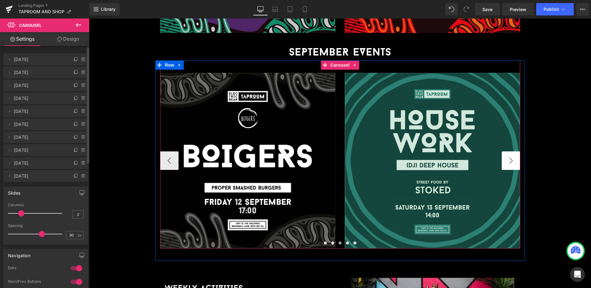
click at [517, 151] on button "›" at bounding box center [511, 160] width 18 height 18
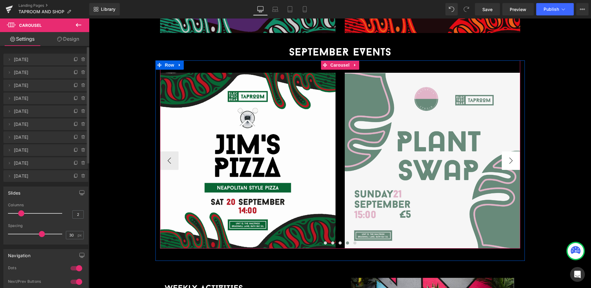
click at [517, 151] on button "›" at bounding box center [511, 160] width 18 height 18
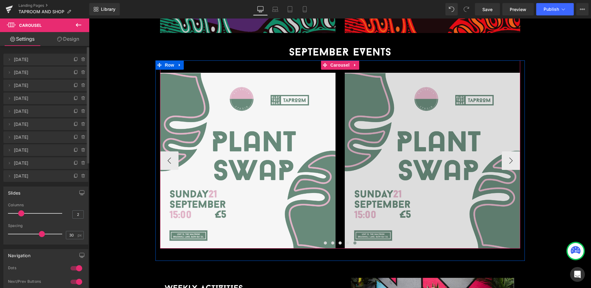
click at [440, 100] on img at bounding box center [433, 161] width 176 height 176
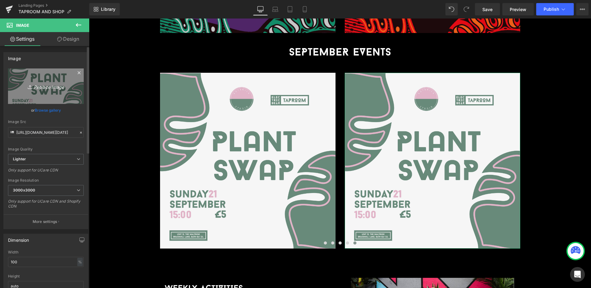
click at [45, 84] on icon "Replace Image" at bounding box center [45, 86] width 49 height 8
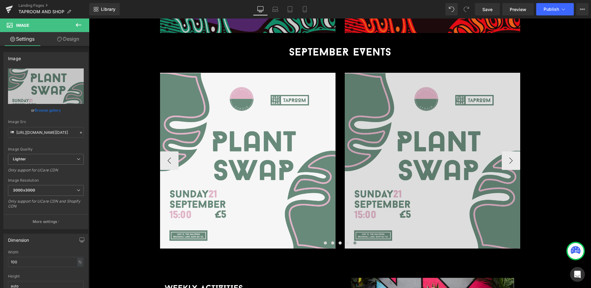
type input "C:\fakepath\[DATE] (Vherbal Kitchen)_SQ (2).jpg"
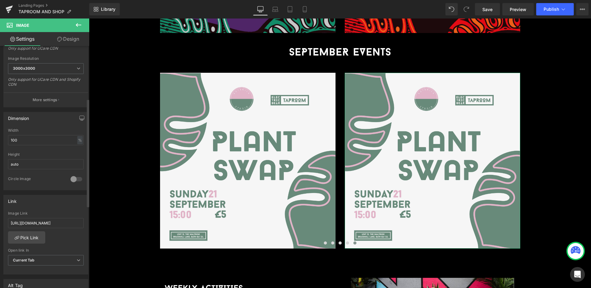
scroll to position [118, 0]
click at [43, 222] on input "[URL][DOMAIN_NAME]" at bounding box center [46, 222] width 76 height 10
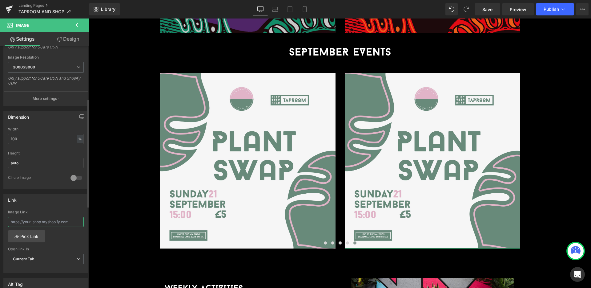
type input "[URL][DOMAIN_NAME][DATE]"
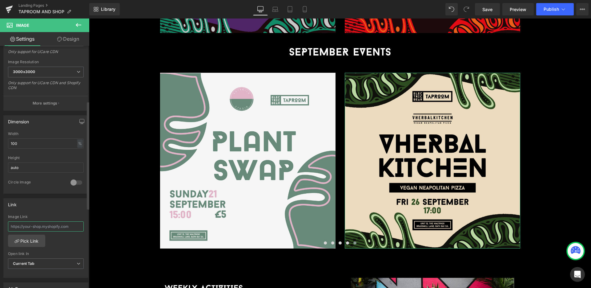
scroll to position [123, 0]
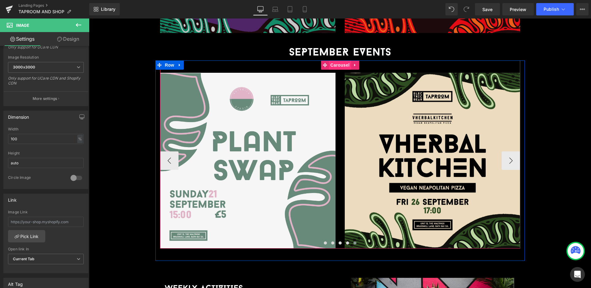
click at [341, 60] on span "Carousel" at bounding box center [340, 64] width 22 height 9
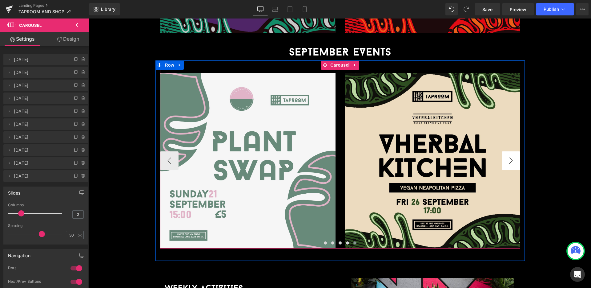
click at [507, 151] on button "›" at bounding box center [511, 160] width 18 height 18
click at [342, 60] on span "Carousel" at bounding box center [340, 64] width 22 height 9
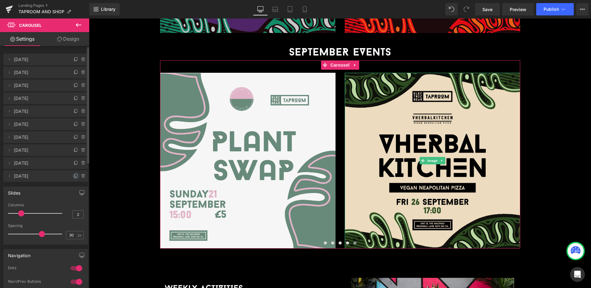
click at [74, 176] on icon at bounding box center [76, 175] width 5 height 5
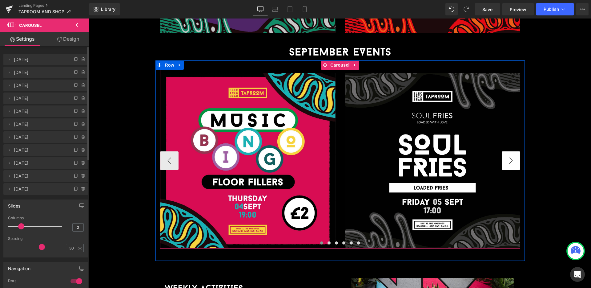
click at [505, 151] on button "›" at bounding box center [511, 160] width 18 height 18
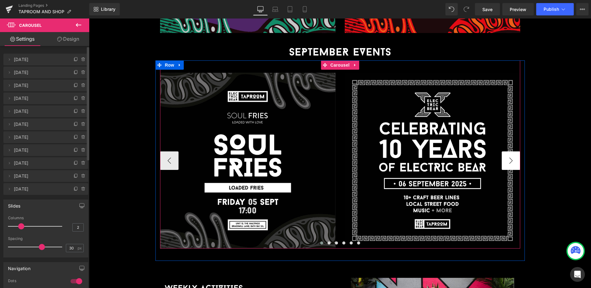
click at [505, 151] on button "›" at bounding box center [511, 160] width 18 height 18
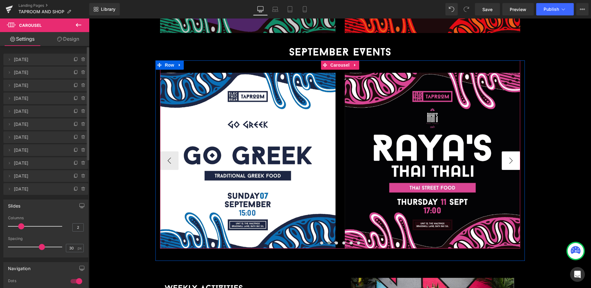
click at [505, 151] on button "›" at bounding box center [511, 160] width 18 height 18
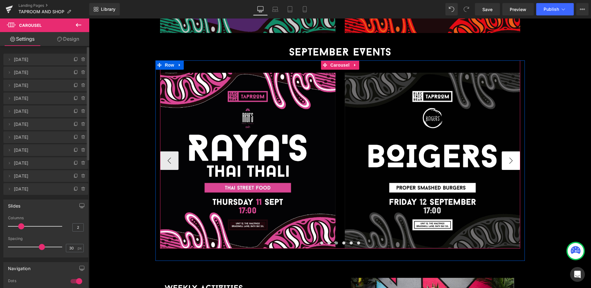
click at [505, 151] on button "›" at bounding box center [511, 160] width 18 height 18
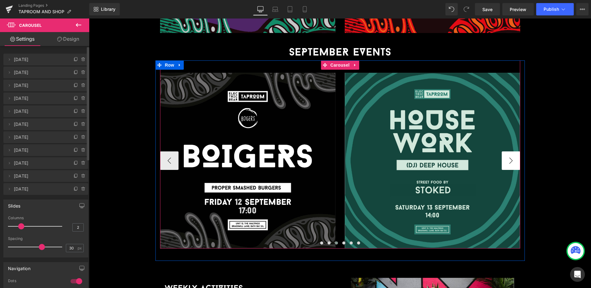
click at [505, 151] on button "›" at bounding box center [511, 160] width 18 height 18
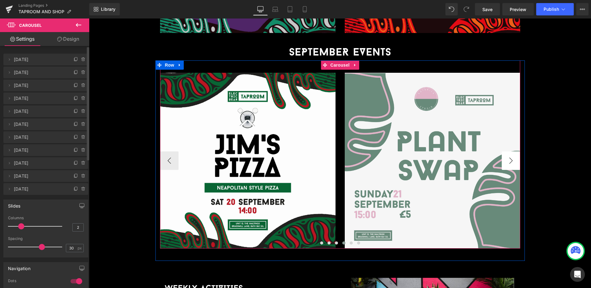
click at [505, 151] on button "›" at bounding box center [511, 160] width 18 height 18
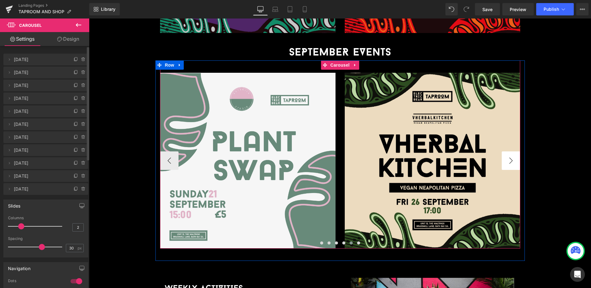
click at [505, 151] on button "›" at bounding box center [511, 160] width 18 height 18
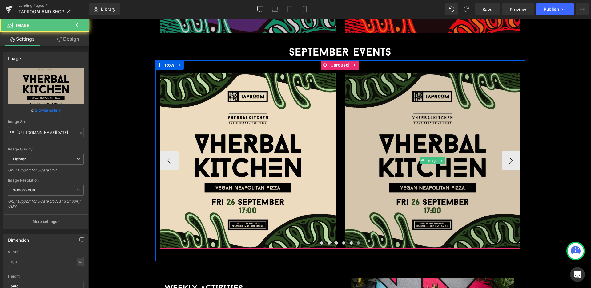
click at [403, 99] on img at bounding box center [433, 161] width 176 height 176
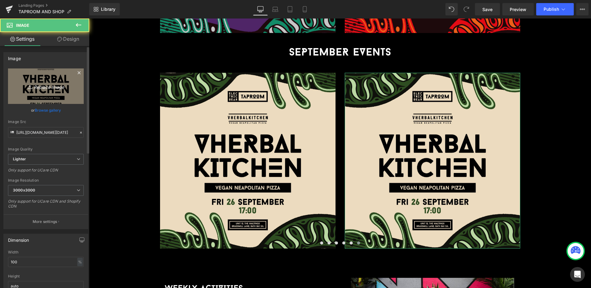
click at [37, 85] on icon "Replace Image" at bounding box center [45, 86] width 49 height 8
type input "C:\fakepath\[DATE] (Vherbal Kitchen)_SQ (1) (1).jpg"
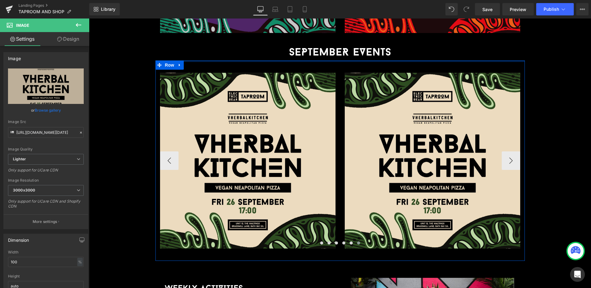
type input "[URL][DOMAIN_NAME][DATE]"
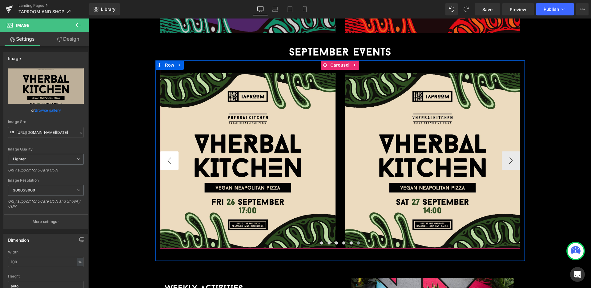
click at [167, 151] on button "‹" at bounding box center [169, 160] width 18 height 18
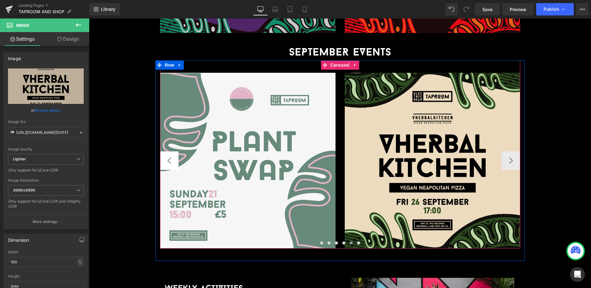
click at [167, 151] on button "‹" at bounding box center [169, 160] width 18 height 18
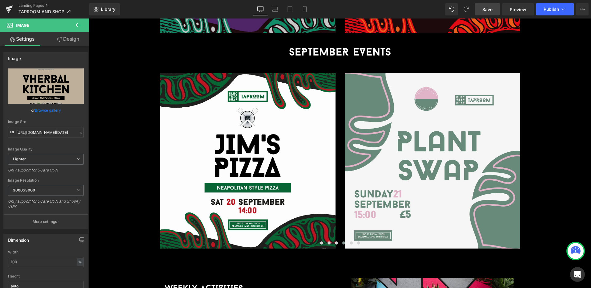
click at [498, 9] on link "Save" at bounding box center [487, 9] width 25 height 12
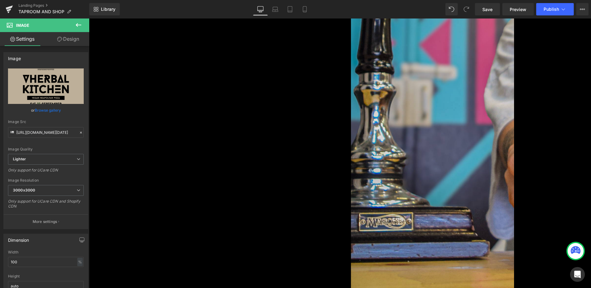
scroll to position [461, 0]
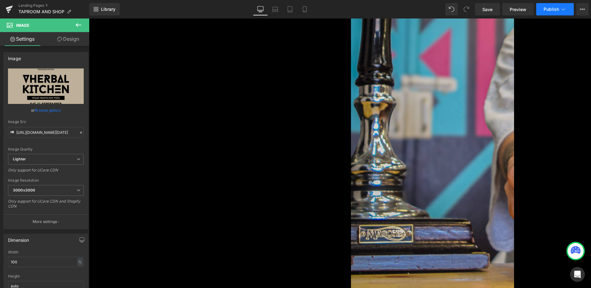
click at [546, 4] on button "Publish" at bounding box center [556, 9] width 38 height 12
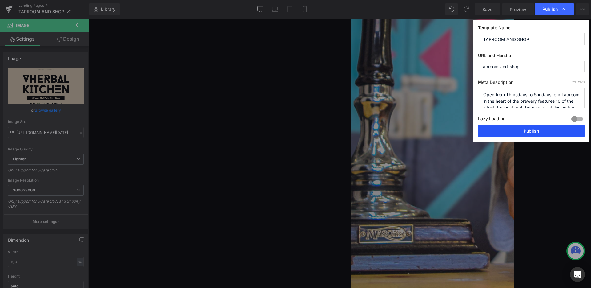
click at [535, 133] on button "Publish" at bounding box center [531, 131] width 107 height 12
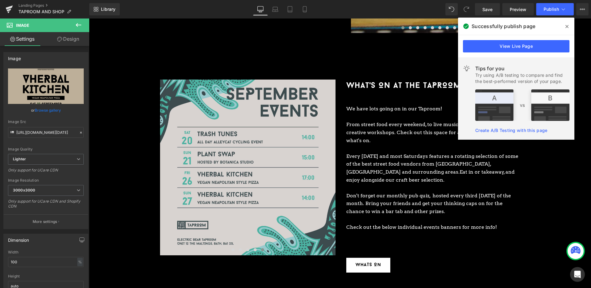
scroll to position [754, 0]
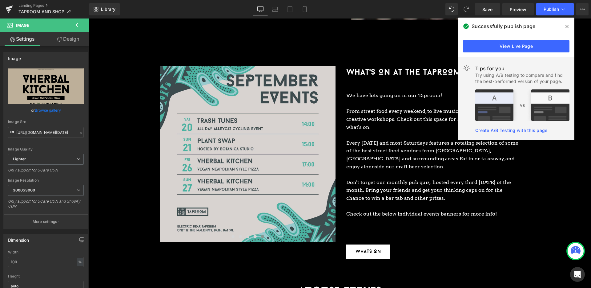
click at [567, 27] on icon at bounding box center [567, 26] width 3 height 5
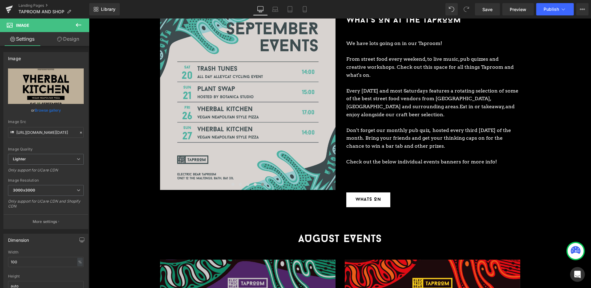
scroll to position [793, 0]
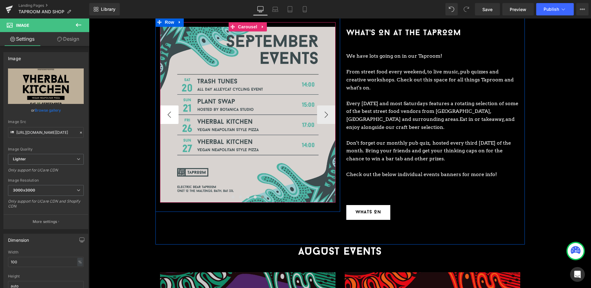
click at [172, 107] on button "‹" at bounding box center [169, 114] width 18 height 18
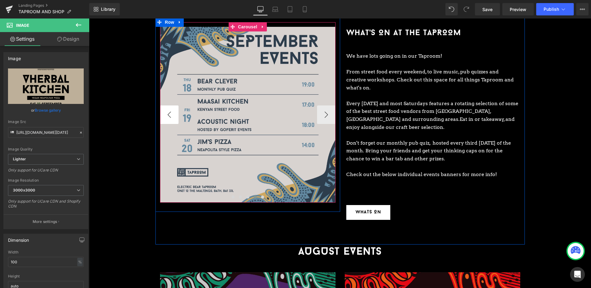
click at [172, 107] on button "‹" at bounding box center [169, 114] width 18 height 18
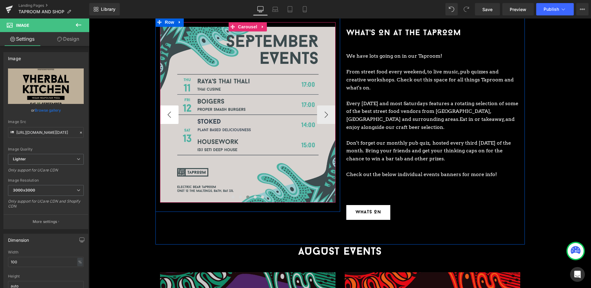
click at [172, 107] on button "‹" at bounding box center [169, 114] width 18 height 18
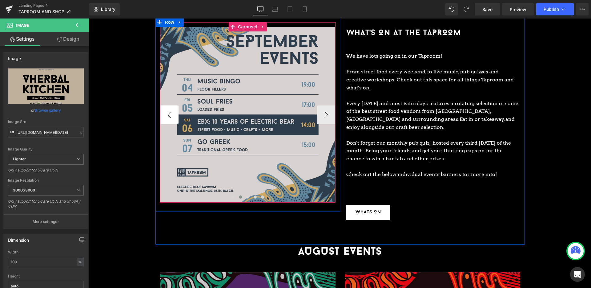
click at [172, 107] on button "‹" at bounding box center [169, 114] width 18 height 18
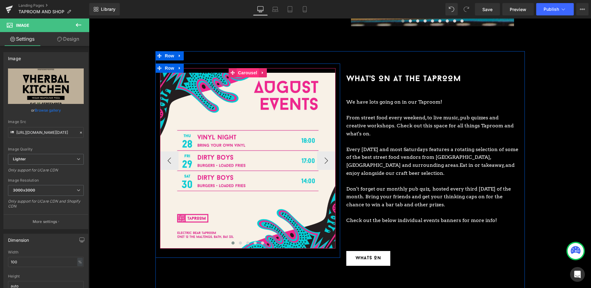
scroll to position [748, 0]
click at [246, 68] on span "Carousel" at bounding box center [248, 72] width 22 height 9
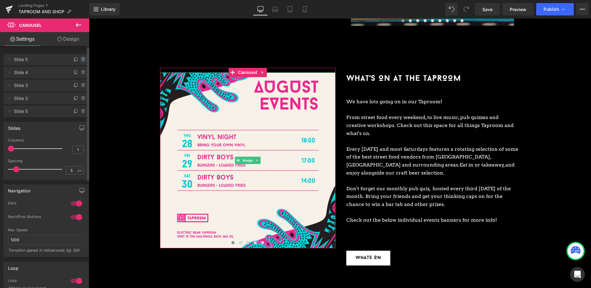
click at [81, 59] on icon at bounding box center [83, 59] width 5 height 5
click at [79, 59] on button "Delete" at bounding box center [76, 60] width 19 height 8
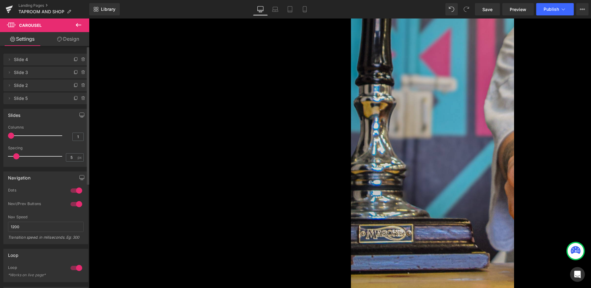
scroll to position [429, 0]
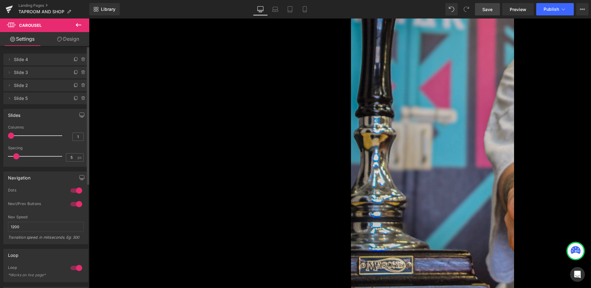
click at [489, 7] on span "Save" at bounding box center [488, 9] width 10 height 6
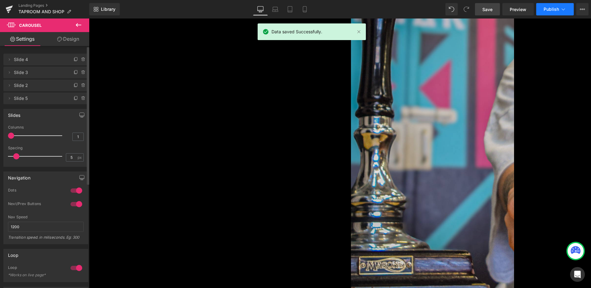
click at [548, 9] on span "Publish" at bounding box center [551, 9] width 15 height 5
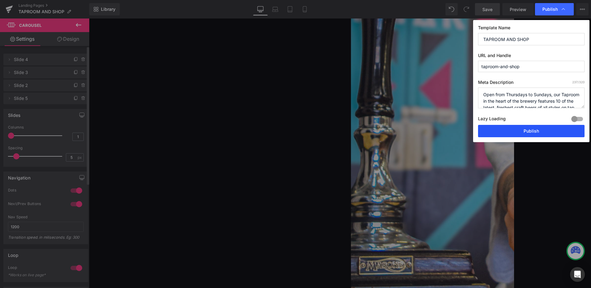
click at [515, 129] on button "Publish" at bounding box center [531, 131] width 107 height 12
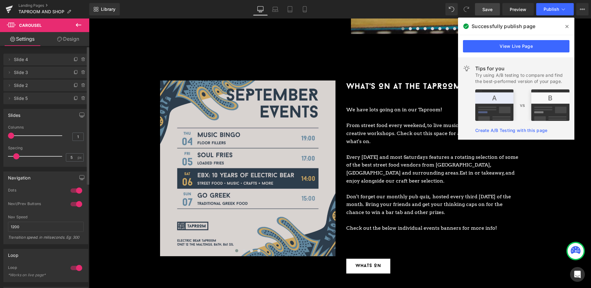
scroll to position [743, 0]
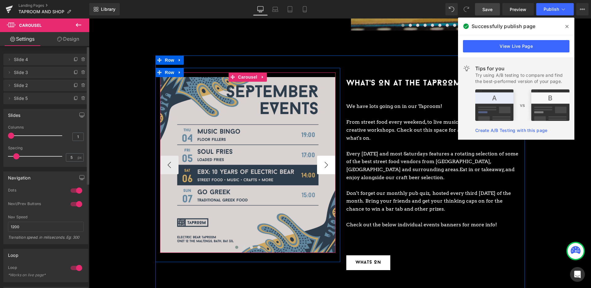
click at [327, 156] on button "›" at bounding box center [326, 165] width 18 height 18
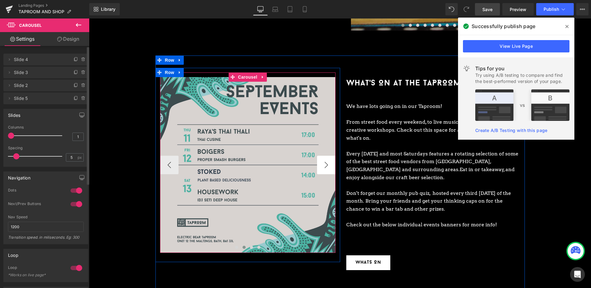
click at [327, 156] on button "›" at bounding box center [326, 165] width 18 height 18
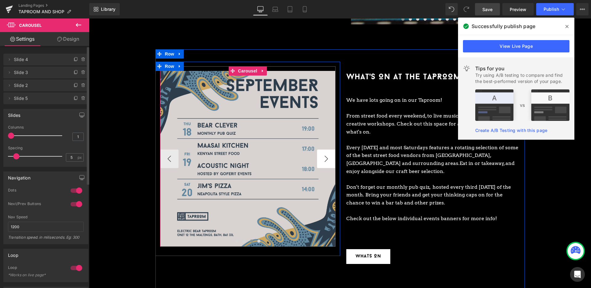
scroll to position [752, 0]
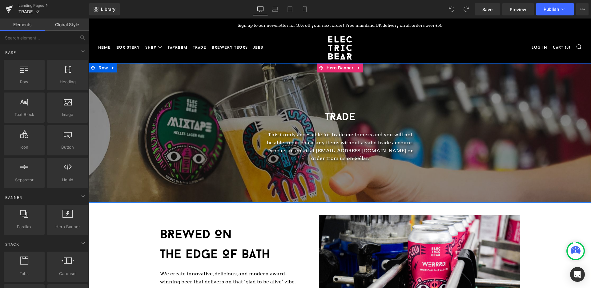
click at [228, 177] on div at bounding box center [340, 132] width 502 height 139
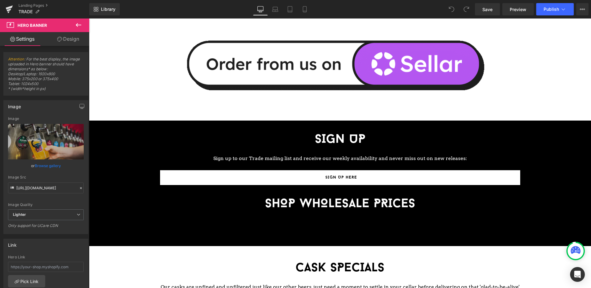
scroll to position [827, 0]
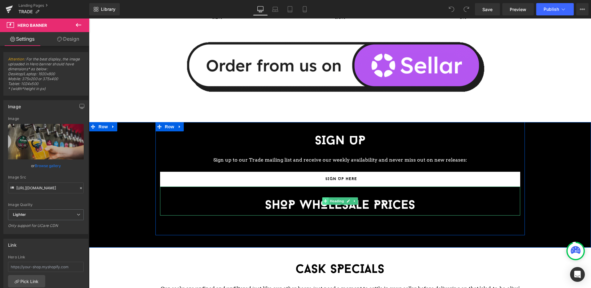
click at [325, 201] on icon at bounding box center [325, 200] width 3 height 3
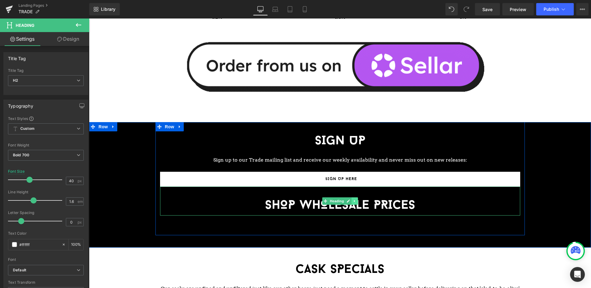
click at [356, 201] on icon at bounding box center [354, 201] width 3 height 4
click at [356, 201] on link at bounding box center [358, 200] width 6 height 7
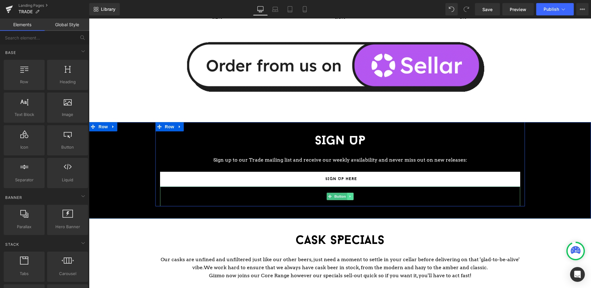
click at [351, 195] on icon at bounding box center [350, 196] width 3 height 4
click at [355, 196] on icon at bounding box center [353, 196] width 3 height 3
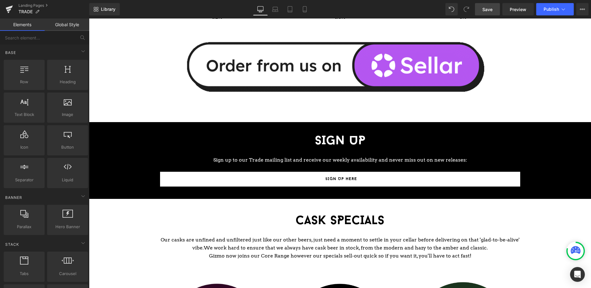
click at [492, 8] on span "Save" at bounding box center [488, 9] width 10 height 6
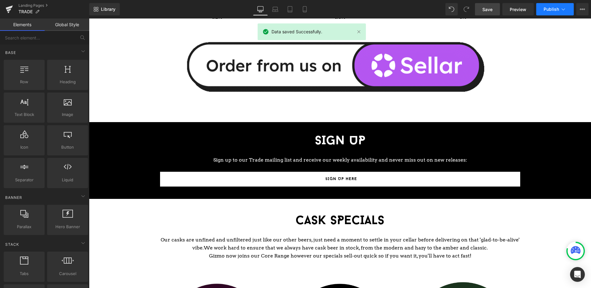
click at [548, 7] on span "Publish" at bounding box center [551, 9] width 15 height 5
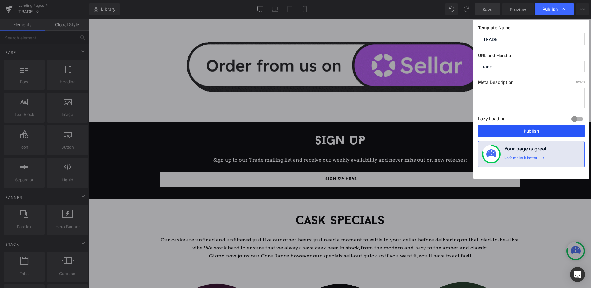
click at [542, 129] on button "Publish" at bounding box center [531, 131] width 107 height 12
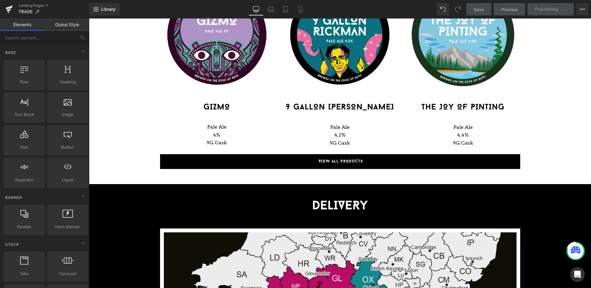
scroll to position [1134, 0]
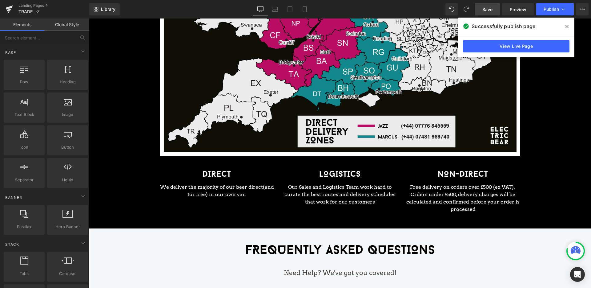
scroll to position [1402, 0]
